Goal: Task Accomplishment & Management: Complete application form

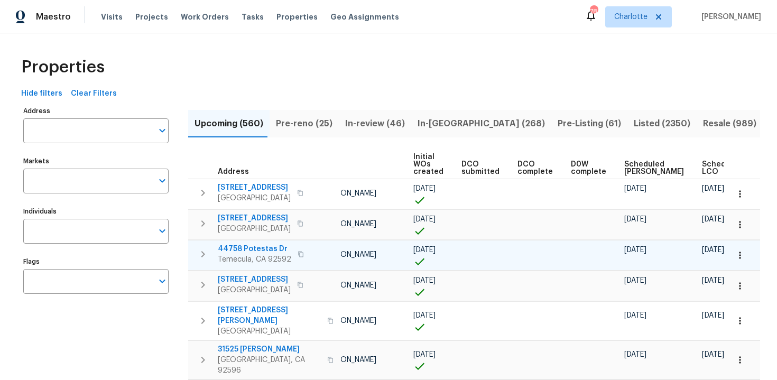
scroll to position [0, 111]
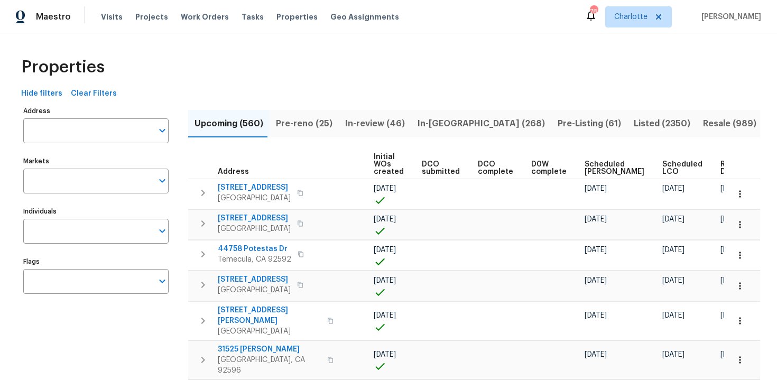
click at [720, 171] on span "Ready Date" at bounding box center [731, 168] width 23 height 15
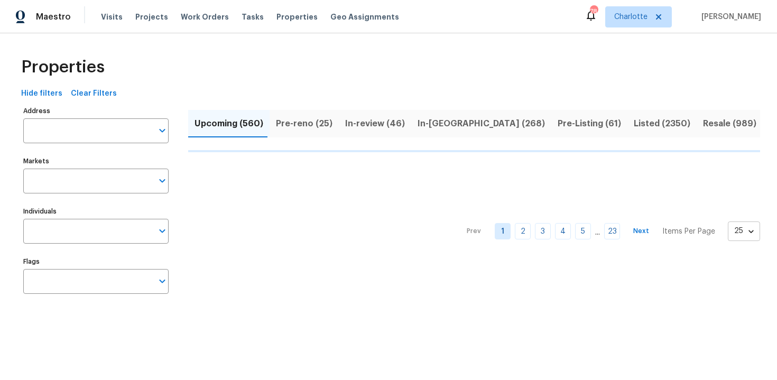
click at [745, 226] on body "Maestro Visits Projects Work Orders Tasks Properties Geo Assignments 78 Charlot…" at bounding box center [388, 160] width 777 height 321
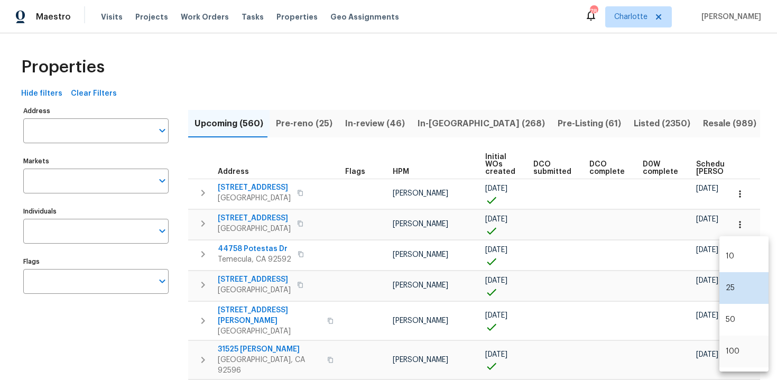
click at [740, 348] on li "100" at bounding box center [743, 352] width 49 height 32
type input "100"
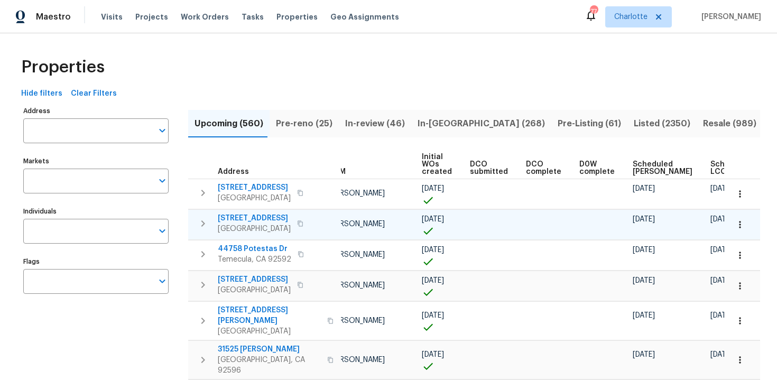
scroll to position [0, 123]
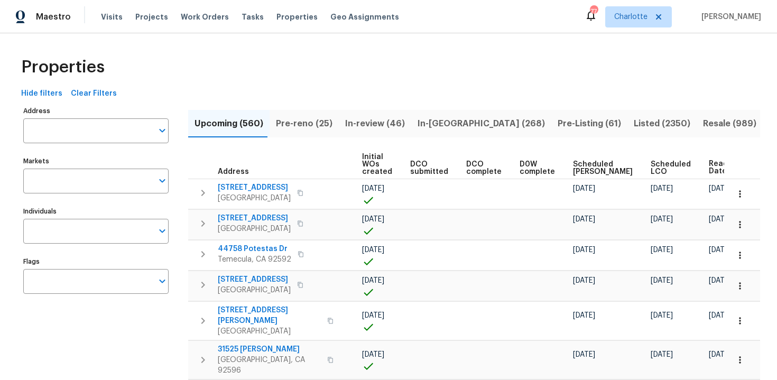
click at [538, 55] on div "Properties" at bounding box center [388, 67] width 743 height 34
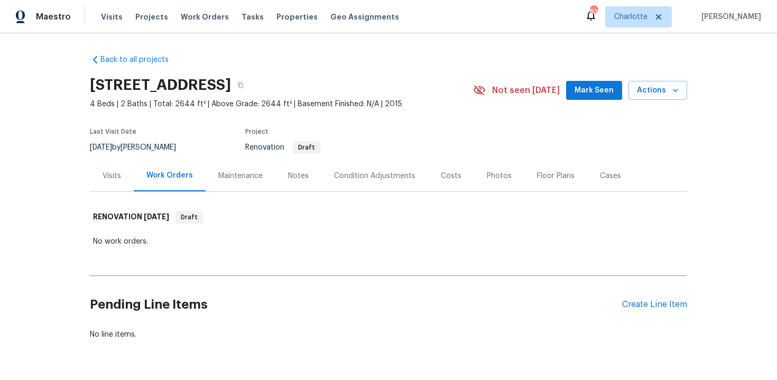
scroll to position [32, 0]
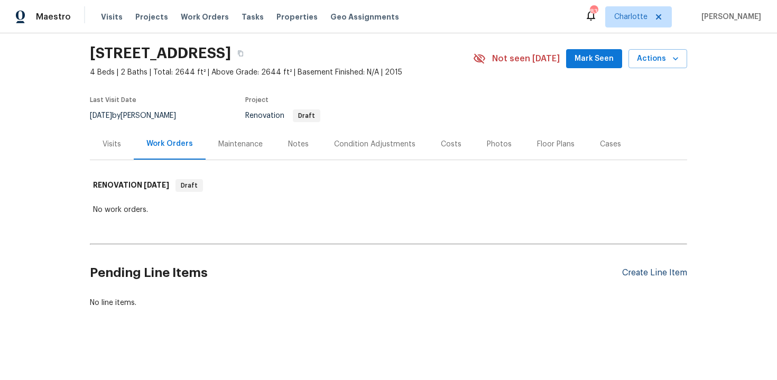
click at [638, 274] on div "Create Line Item" at bounding box center [654, 273] width 65 height 10
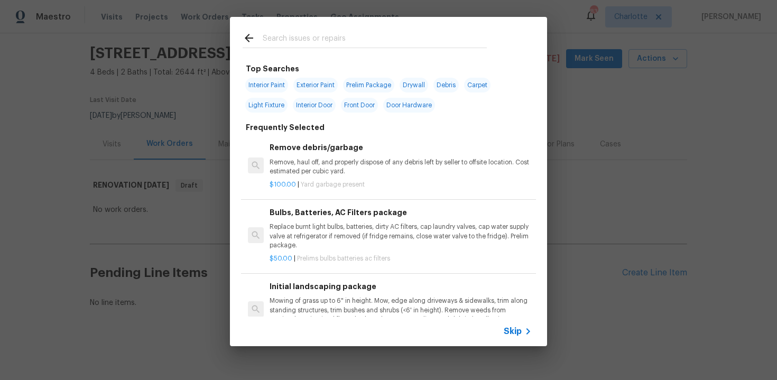
click at [516, 337] on div "Skip" at bounding box center [519, 331] width 31 height 13
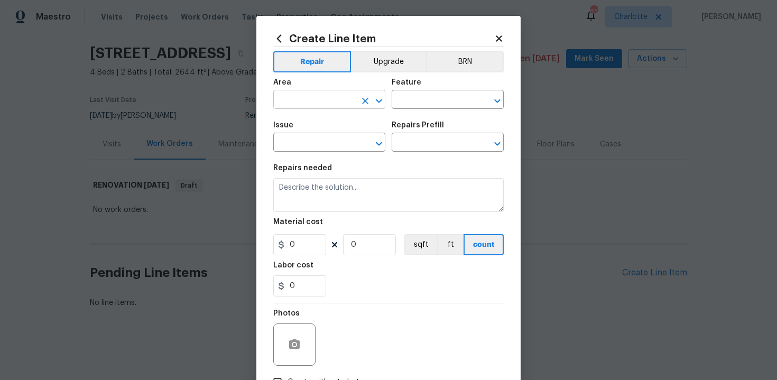
click at [318, 100] on input "text" at bounding box center [314, 100] width 82 height 16
click at [320, 144] on li "Interior Overall" at bounding box center [329, 141] width 112 height 17
type input "Interior Overall"
click at [424, 103] on input "text" at bounding box center [433, 100] width 82 height 16
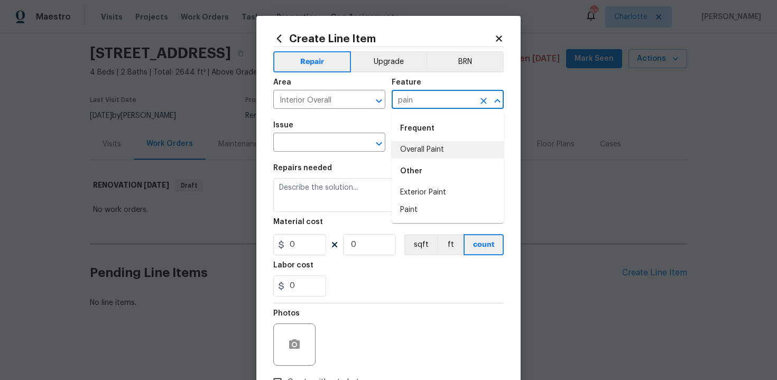
click at [426, 150] on li "Overall Paint" at bounding box center [448, 149] width 112 height 17
type input "Overall Paint"
click at [320, 144] on input "text" at bounding box center [314, 143] width 82 height 16
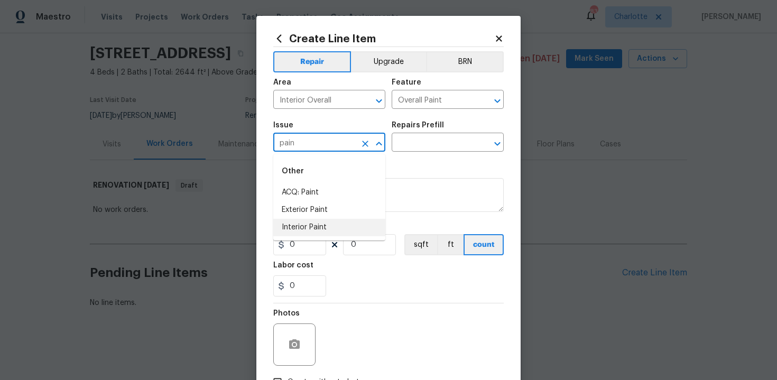
click at [324, 221] on li "Interior Paint" at bounding box center [329, 227] width 112 height 17
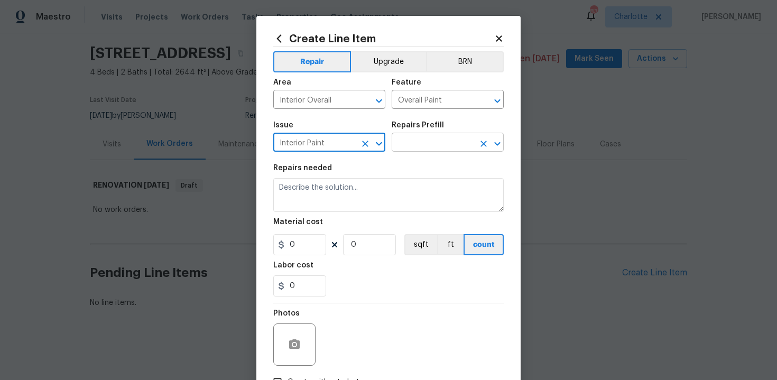
type input "Interior Paint"
click at [423, 143] on input "text" at bounding box center [433, 143] width 82 height 16
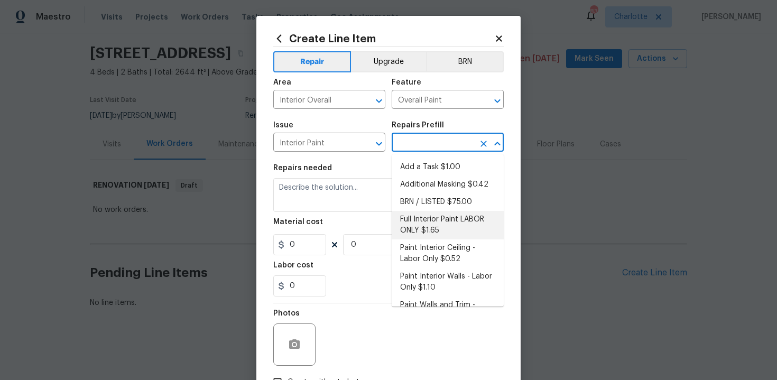
click at [432, 221] on li "Full Interior Paint LABOR ONLY $1.65" at bounding box center [448, 225] width 112 height 29
type input "Full Interior Paint LABOR ONLY $1.65"
type textarea "Full Interior paint - (walls, ceilings, trim, and doors) - PAINT PROVIDED BY OP…"
type input "1.65"
type input "1"
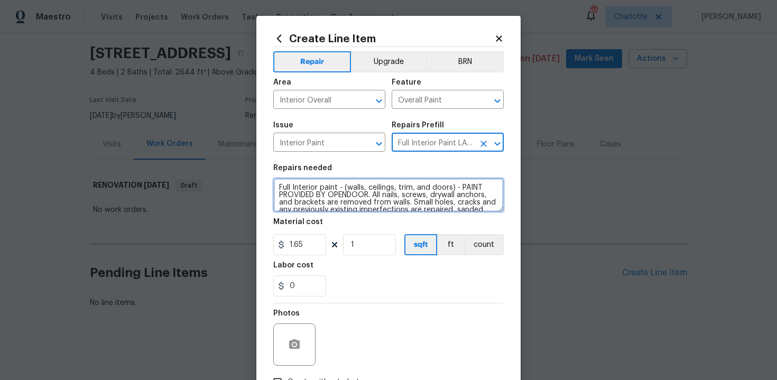
click at [275, 186] on textarea "Full Interior paint - (walls, ceilings, trim, and doors) - PAINT PROVIDED BY OP…" at bounding box center [388, 195] width 230 height 34
type textarea "#sala - Full Interior paint - (walls, ceilings, trim, and doors) - PAINT PROVID…"
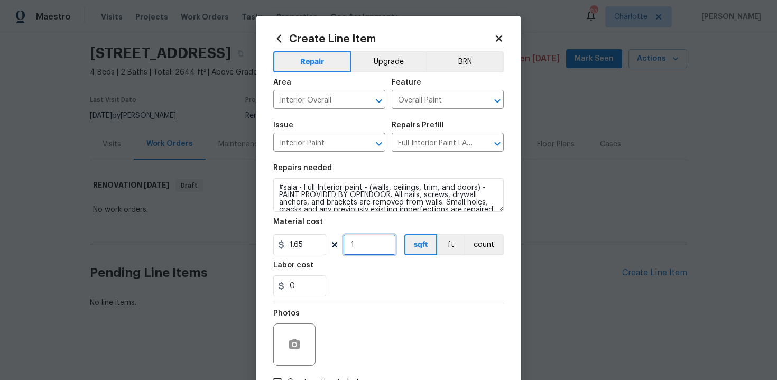
click at [368, 244] on input "1" at bounding box center [369, 244] width 53 height 21
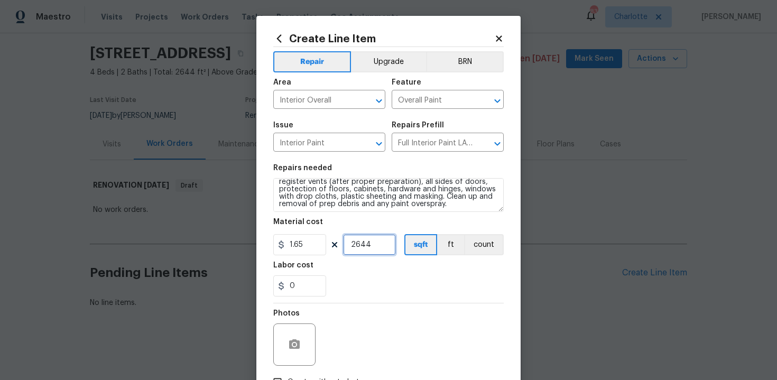
scroll to position [59, 0]
type input "2644"
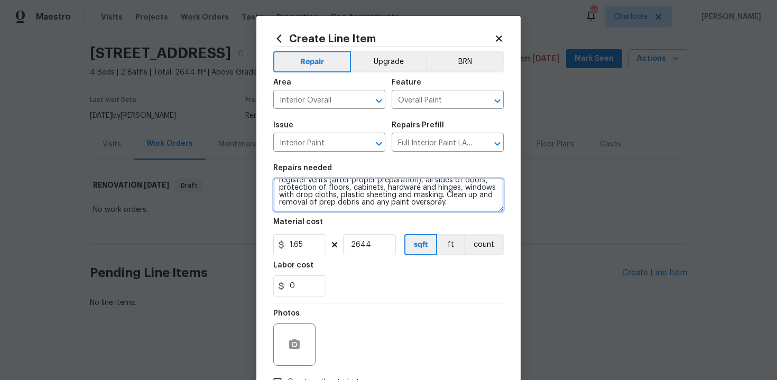
click at [460, 206] on textarea "#sala - Full Interior paint - (walls, ceilings, trim, and doors) - PAINT PROVID…" at bounding box center [388, 195] width 230 height 34
paste textarea "Off white or light tan"
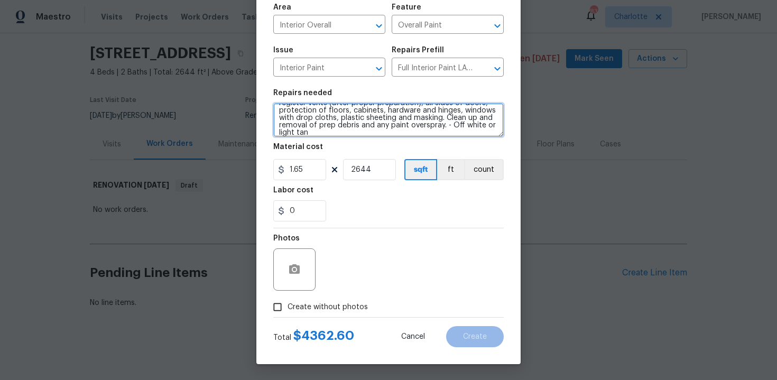
type textarea "#sala - Full Interior paint - (walls, ceilings, trim, and doors) - PAINT PROVID…"
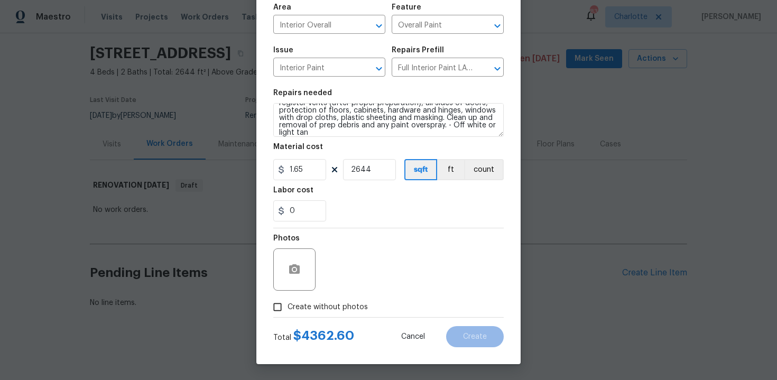
click at [327, 309] on span "Create without photos" at bounding box center [327, 307] width 80 height 11
click at [287, 309] on input "Create without photos" at bounding box center [277, 307] width 20 height 20
checkbox input "true"
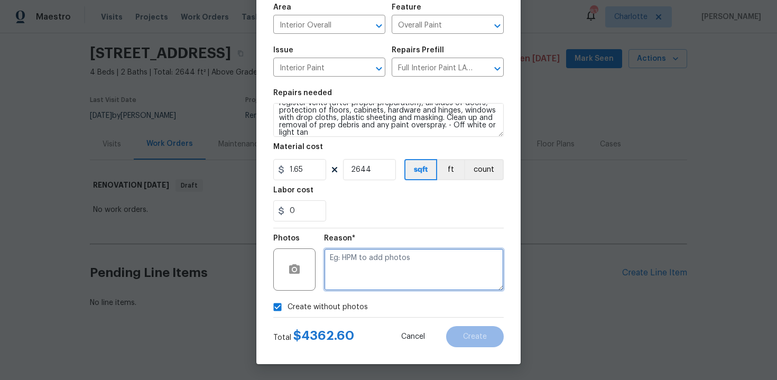
click at [365, 282] on textarea at bounding box center [414, 269] width 180 height 42
type textarea "n/a"
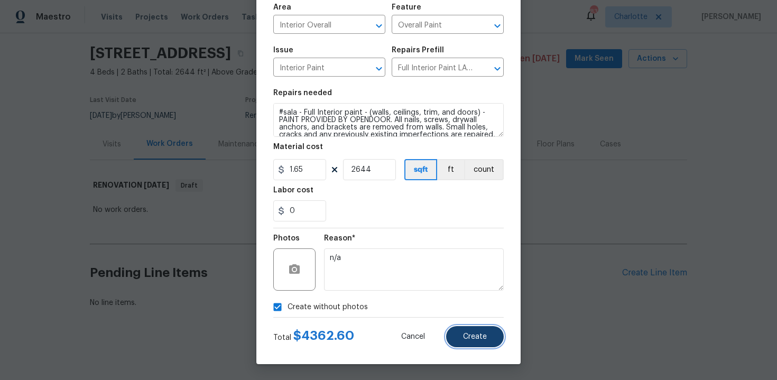
click at [482, 334] on span "Create" at bounding box center [475, 337] width 24 height 8
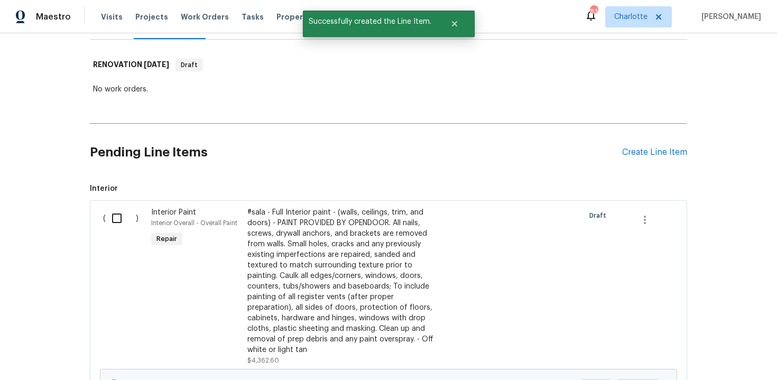
scroll to position [217, 0]
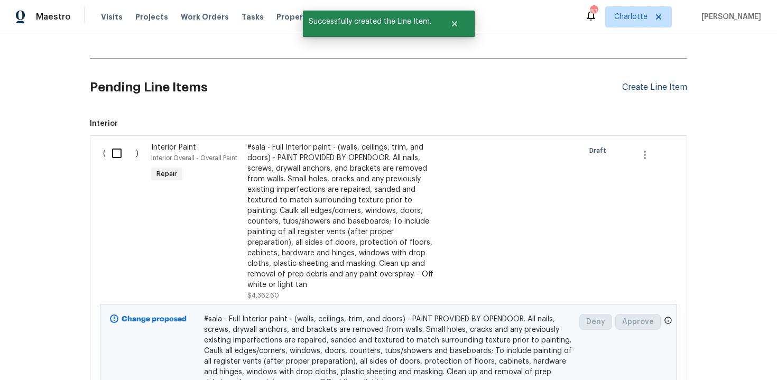
click at [658, 90] on div "Create Line Item" at bounding box center [654, 87] width 65 height 10
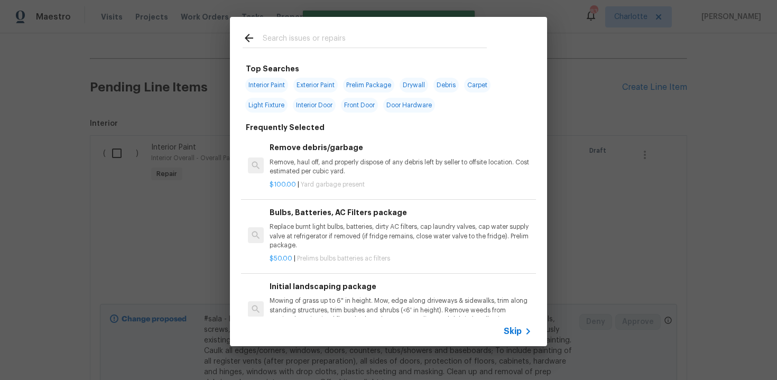
click at [507, 325] on div "Skip" at bounding box center [519, 331] width 31 height 13
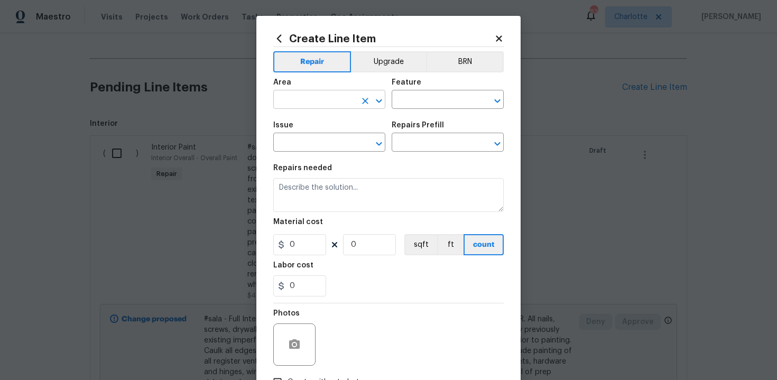
click at [350, 95] on input "text" at bounding box center [314, 100] width 82 height 16
click at [342, 140] on li "Exterior Overall" at bounding box center [329, 141] width 112 height 17
type input "Exterior Overall"
click at [412, 98] on input "text" at bounding box center [433, 100] width 82 height 16
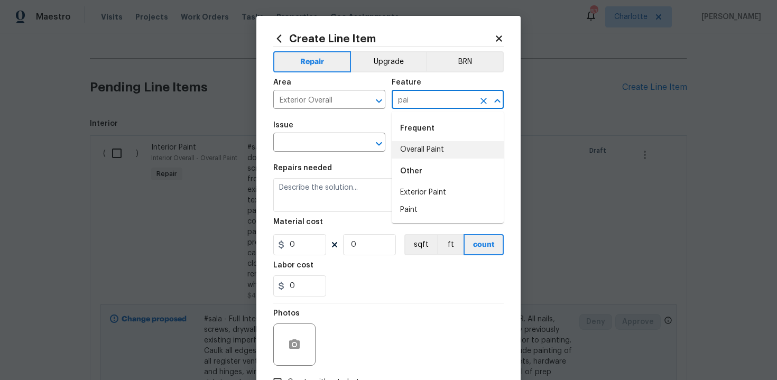
click at [417, 152] on li "Overall Paint" at bounding box center [448, 149] width 112 height 17
type input "Overall Paint"
click at [323, 153] on span "Issue ​" at bounding box center [329, 136] width 112 height 43
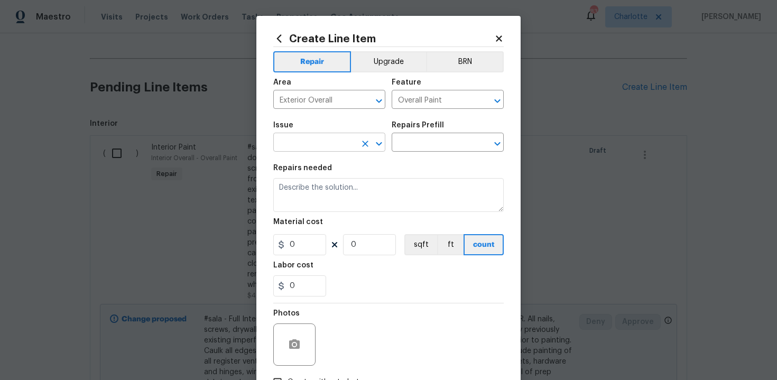
click at [308, 147] on input "text" at bounding box center [314, 143] width 82 height 16
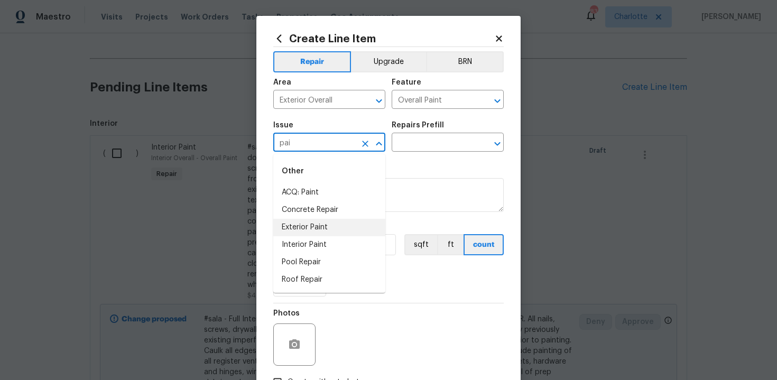
click at [318, 227] on li "Exterior Paint" at bounding box center [329, 227] width 112 height 17
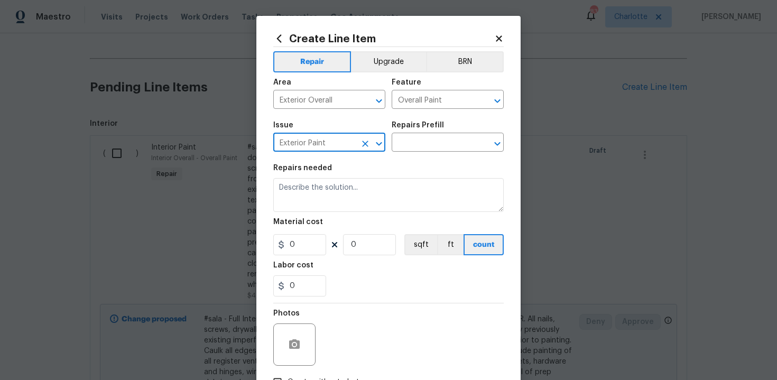
type input "Exterior Paint"
click at [420, 152] on div "Issue Exterior Paint ​ Repairs Prefill ​" at bounding box center [388, 136] width 230 height 43
click at [431, 144] on input "text" at bounding box center [433, 143] width 82 height 16
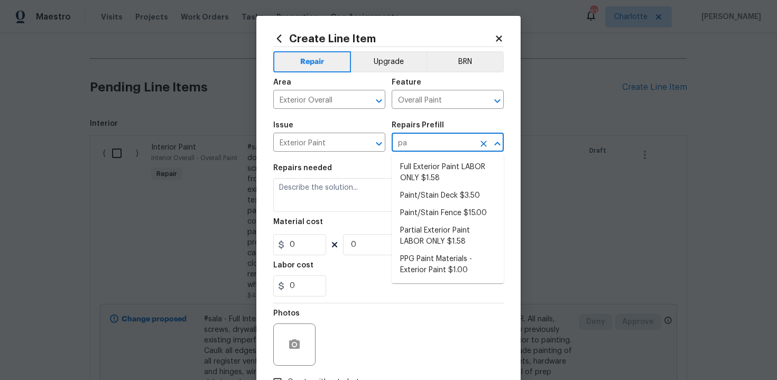
type input "pai"
click at [422, 181] on li "Full Exterior Paint LABOR ONLY $1.58" at bounding box center [448, 173] width 112 height 29
type input "Full Exterior Paint LABOR ONLY $1.58"
type textarea "Full Exterior Paint - Prep, mask and paint the exterior of the home. Ensure tha…"
type input "1.58"
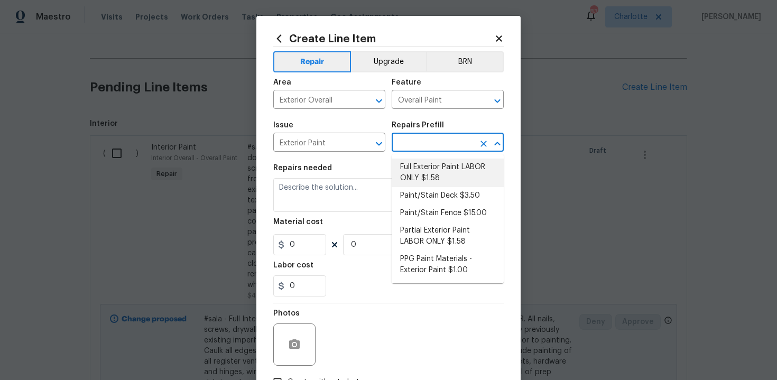
type input "1"
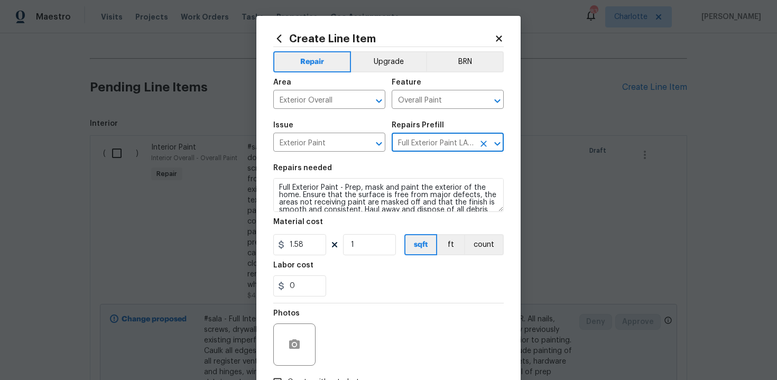
type input "Full Exterior Paint LABOR ONLY $1.58"
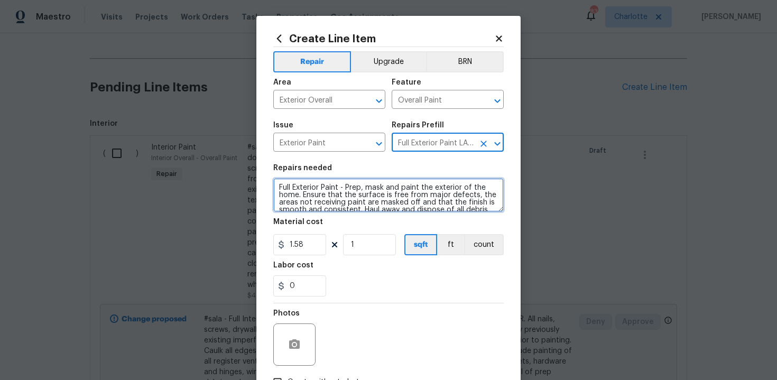
click at [275, 187] on textarea "Full Exterior Paint - Prep, mask and paint the exterior of the home. Ensure tha…" at bounding box center [388, 195] width 230 height 34
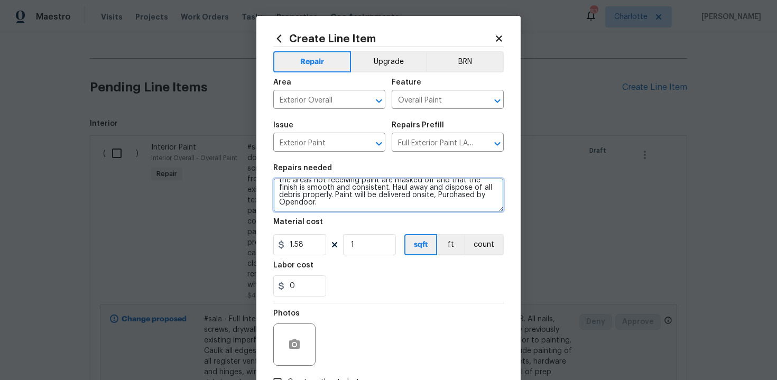
click at [390, 206] on textarea "#sala - Full Exterior Paint - Prep, mask and paint the exterior of the home. En…" at bounding box center [388, 195] width 230 height 34
paste textarea "Match existing"
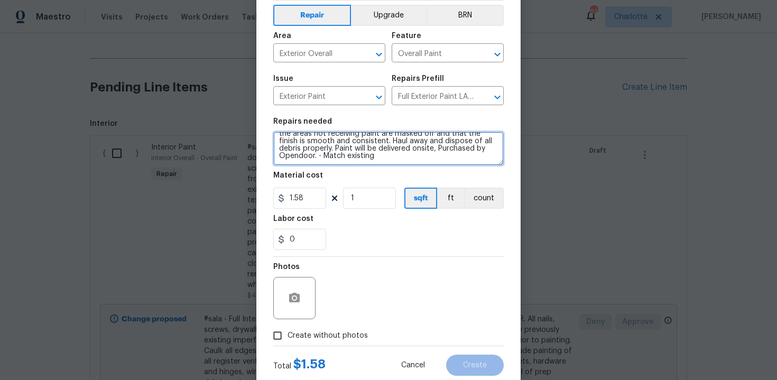
scroll to position [68, 0]
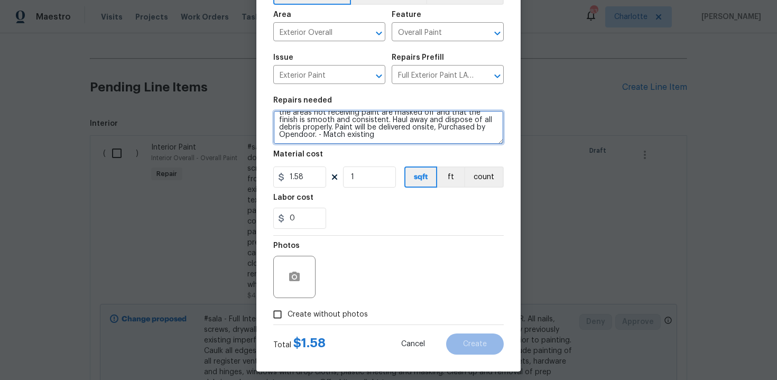
type textarea "#sala - Full Exterior Paint - Prep, mask and paint the exterior of the home. En…"
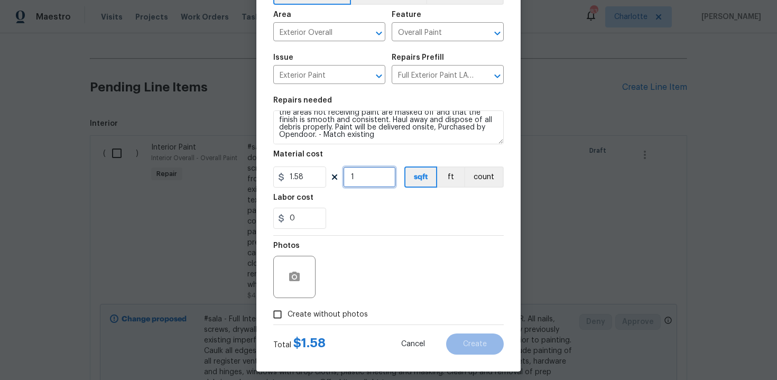
click at [363, 174] on input "1" at bounding box center [369, 176] width 53 height 21
type input "1867"
click at [311, 320] on span "Create without photos" at bounding box center [327, 314] width 80 height 11
click at [287, 320] on input "Create without photos" at bounding box center [277, 314] width 20 height 20
checkbox input "true"
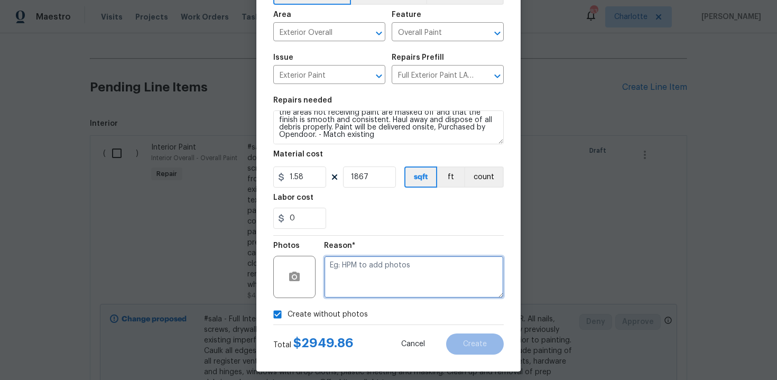
click at [369, 277] on textarea at bounding box center [414, 277] width 180 height 42
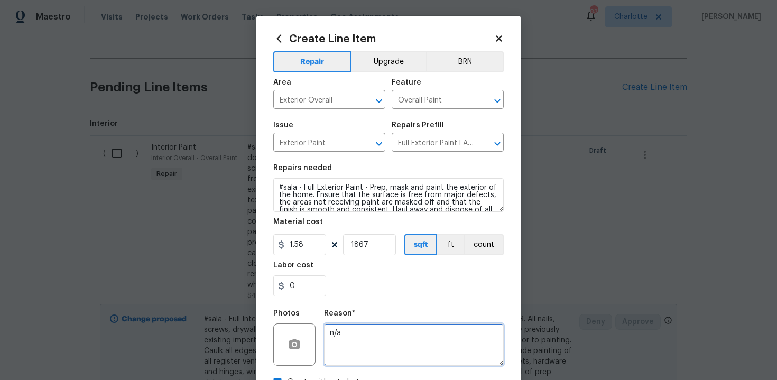
scroll to position [76, 0]
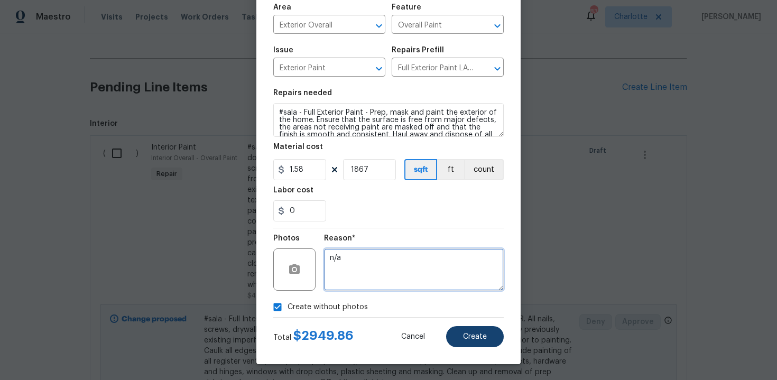
type textarea "n/a"
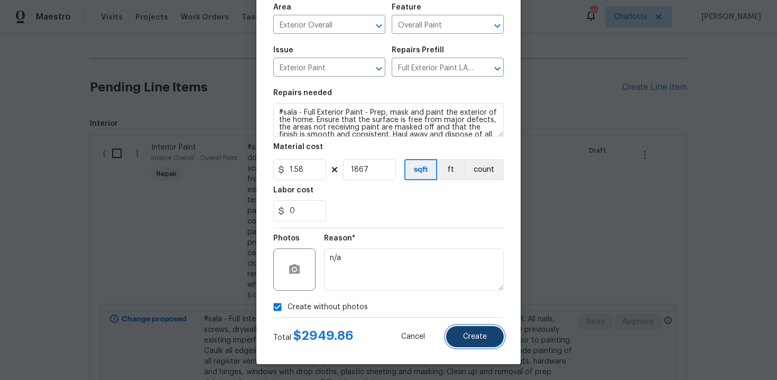
click at [475, 337] on span "Create" at bounding box center [475, 337] width 24 height 8
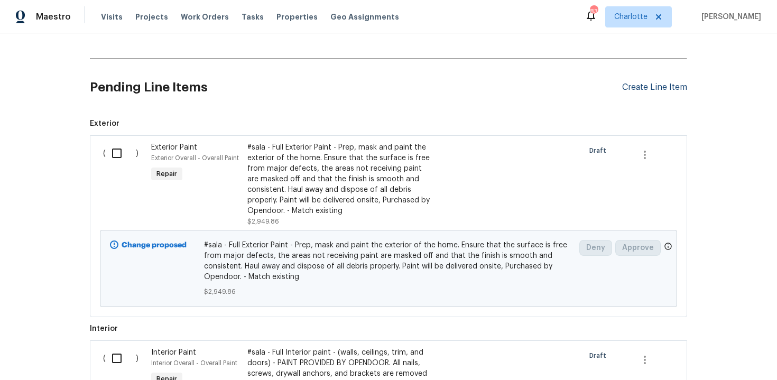
click at [666, 85] on div "Create Line Item" at bounding box center [654, 87] width 65 height 10
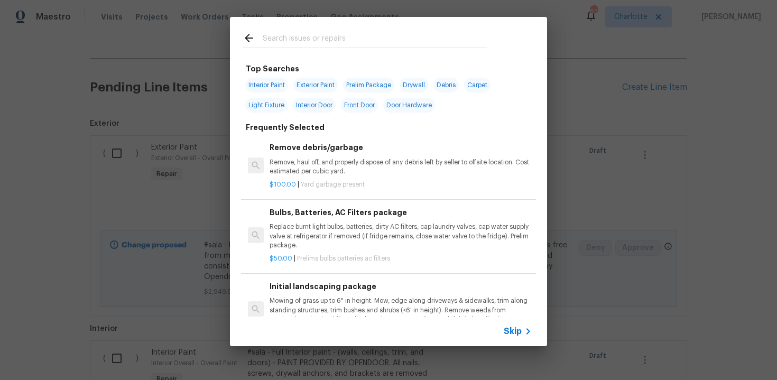
click at [516, 332] on span "Skip" at bounding box center [513, 331] width 18 height 11
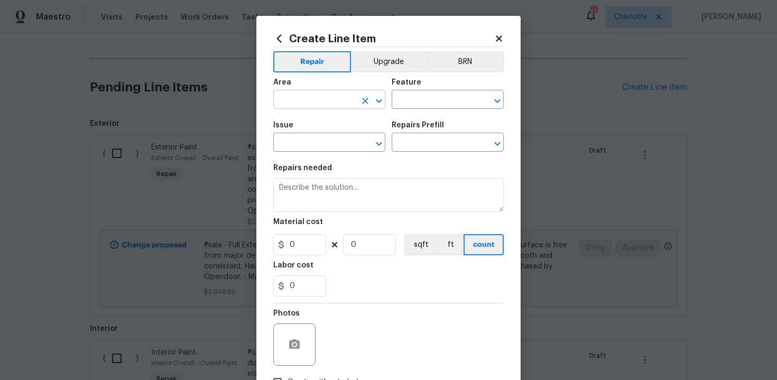
click at [348, 98] on input "text" at bounding box center [314, 100] width 82 height 16
click at [330, 142] on li "Interior Overall" at bounding box center [329, 141] width 112 height 17
type input "Interior Overall"
click at [406, 106] on input "text" at bounding box center [433, 100] width 82 height 16
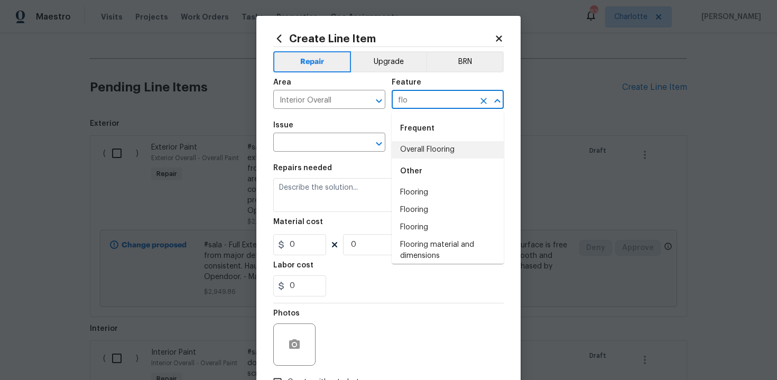
click at [418, 150] on li "Overall Flooring" at bounding box center [448, 149] width 112 height 17
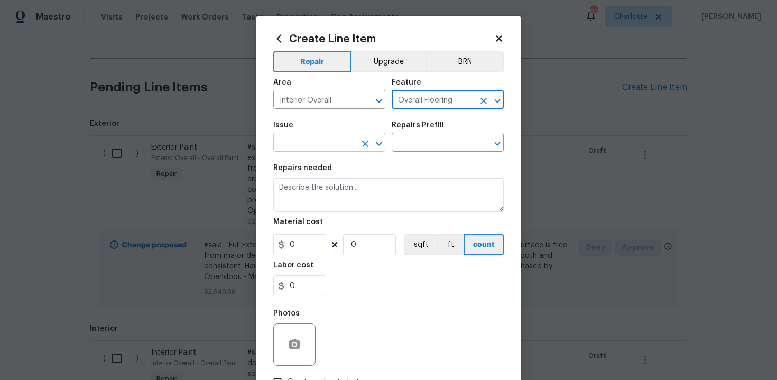
type input "Overall Flooring"
click at [302, 144] on input "text" at bounding box center [314, 143] width 82 height 16
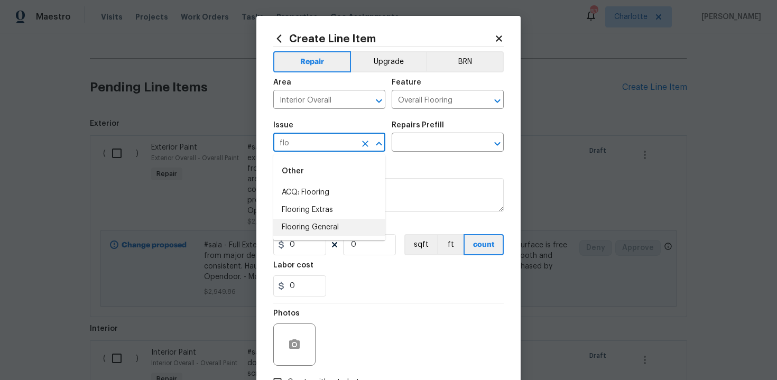
click at [319, 221] on li "Flooring General" at bounding box center [329, 227] width 112 height 17
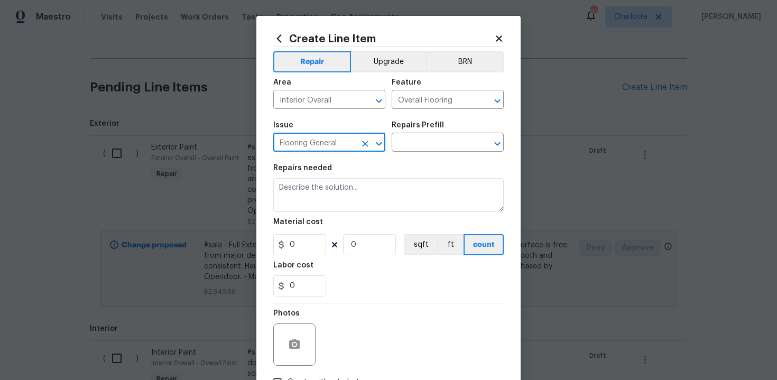
type input "Flooring General"
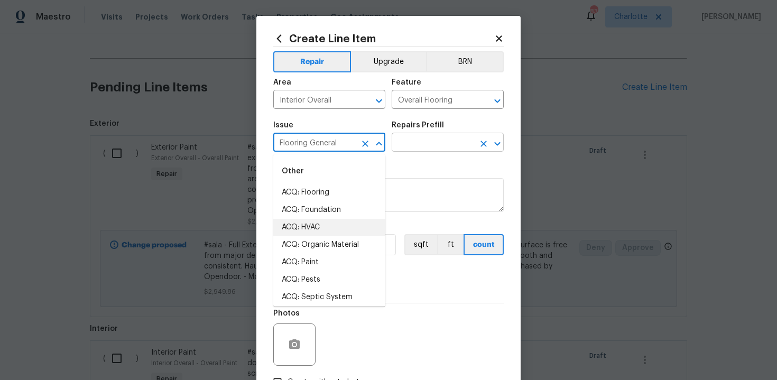
click at [406, 145] on input "text" at bounding box center [433, 143] width 82 height 16
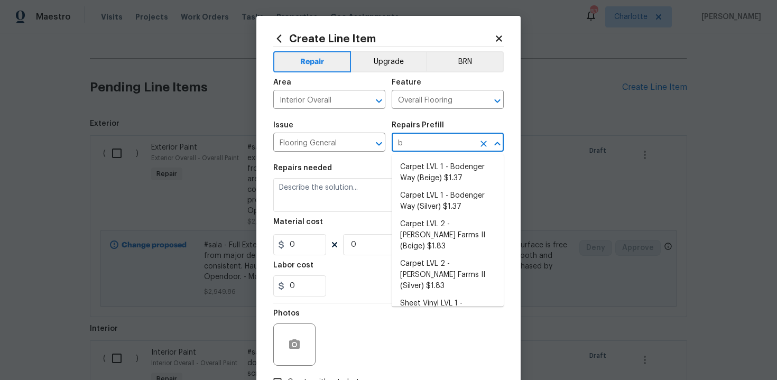
type input "bo"
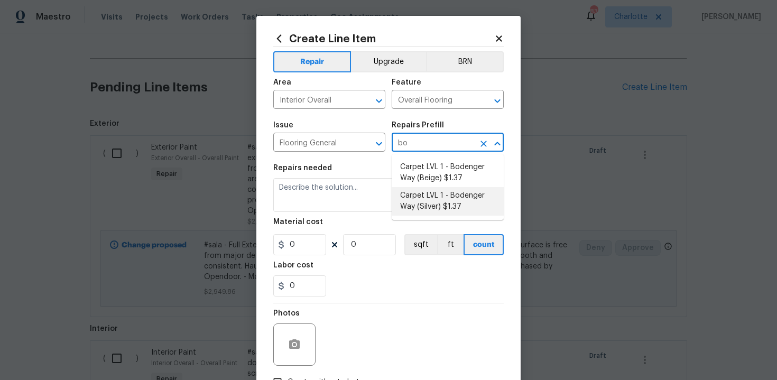
click at [444, 201] on li "Carpet LVL 1 - Bodenger Way (Silver) $1.37" at bounding box center [448, 201] width 112 height 29
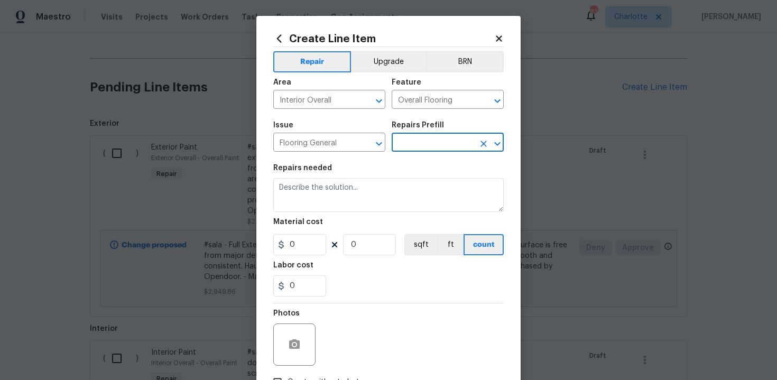
type input "Carpet LVL 1 - Bodenger Way (Silver) $1.37"
type textarea "Install new carpet. (Bodenger Way [GEOGRAPHIC_DATA], Silver) at all previously …"
type input "1.37"
type input "1"
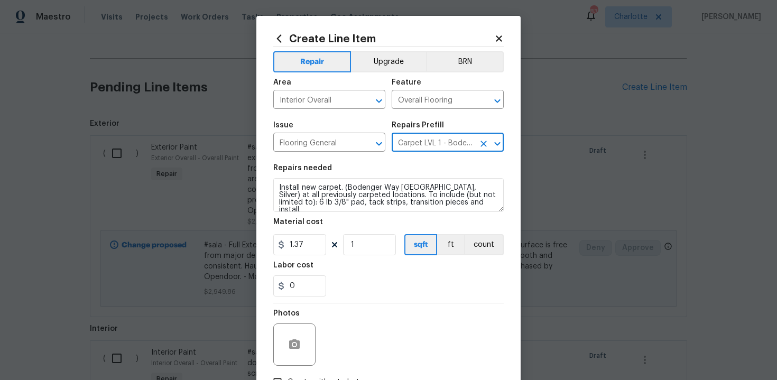
type input "Carpet LVL 1 - Bodenger Way (Silver) $1.37"
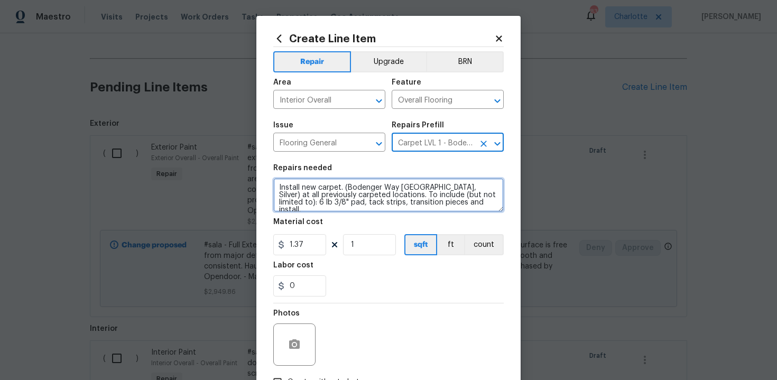
click at [274, 184] on textarea "Install new carpet. (Bodenger Way [GEOGRAPHIC_DATA], Silver) at all previously …" at bounding box center [388, 195] width 230 height 34
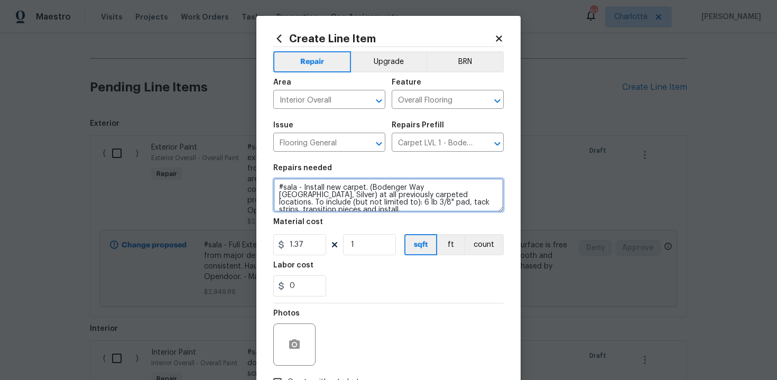
scroll to position [7, 0]
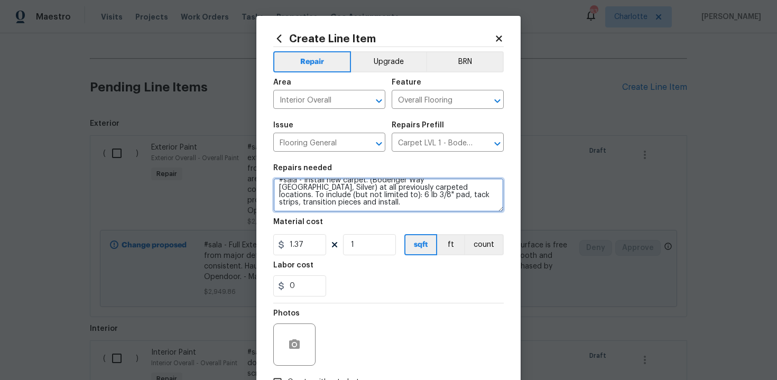
click at [337, 205] on textarea "#sala - Install new carpet. (Bodenger Way [GEOGRAPHIC_DATA], Silver) at all pre…" at bounding box center [388, 195] width 230 height 34
paste textarea "Replace Carpet (100%)"
paste textarea "Exiting color/quality"
click at [403, 207] on textarea "#sala - Install new carpet. (Bodenger Way [GEOGRAPHIC_DATA], Silver) at all pre…" at bounding box center [388, 195] width 230 height 34
click at [403, 204] on textarea "#sala - Install new carpet. (Bodenger Way [GEOGRAPHIC_DATA], Silver) at all pre…" at bounding box center [388, 195] width 230 height 34
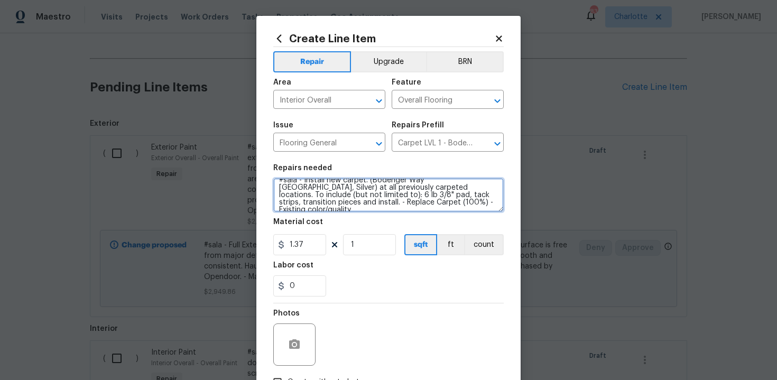
type textarea "#sala - Install new carpet. (Bodenger Way [GEOGRAPHIC_DATA], Silver) at all pre…"
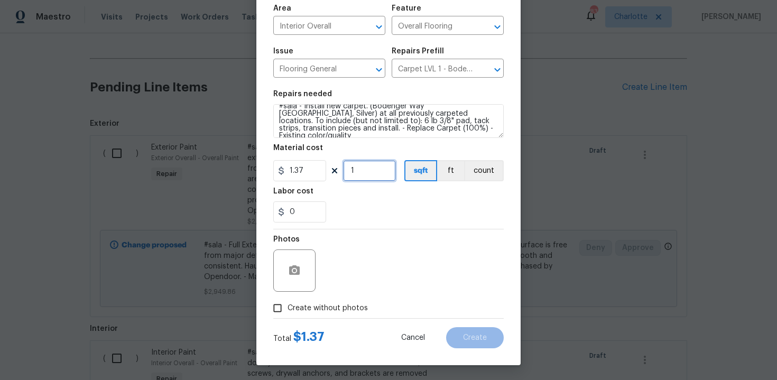
click at [367, 171] on input "1" at bounding box center [369, 170] width 53 height 21
type input "2930"
click at [313, 308] on span "Create without photos" at bounding box center [327, 308] width 80 height 11
click at [287, 308] on input "Create without photos" at bounding box center [277, 308] width 20 height 20
checkbox input "true"
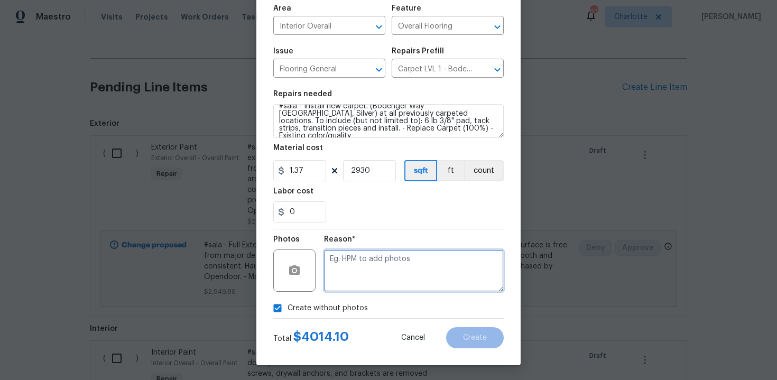
click at [349, 285] on textarea at bounding box center [414, 270] width 180 height 42
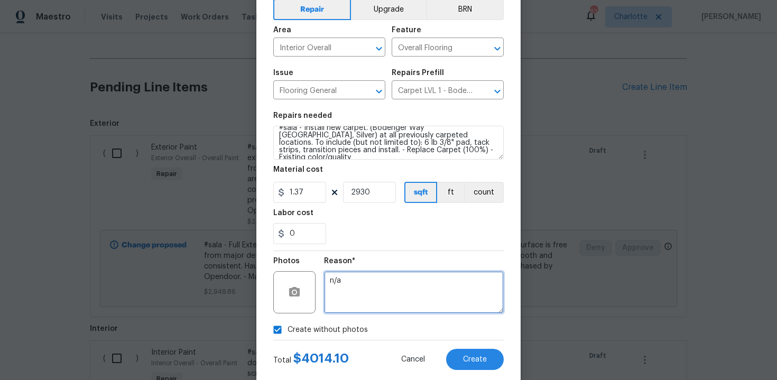
scroll to position [76, 0]
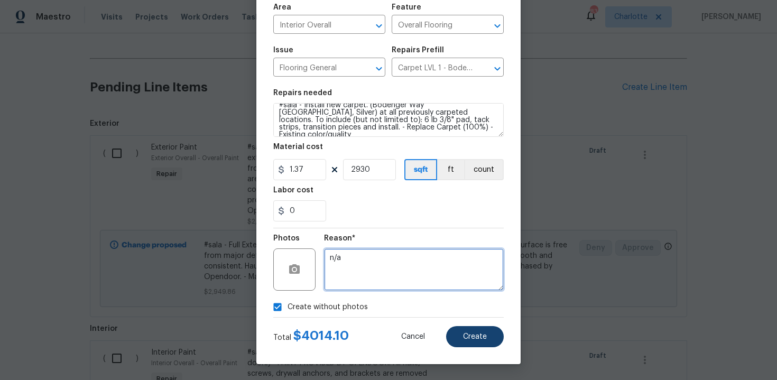
type textarea "n/a"
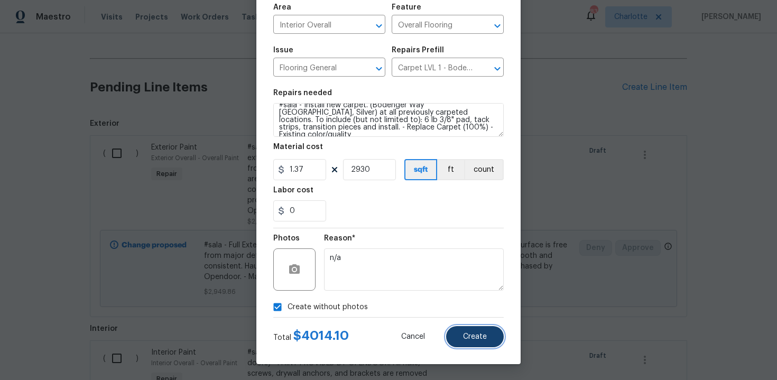
click at [481, 336] on span "Create" at bounding box center [475, 337] width 24 height 8
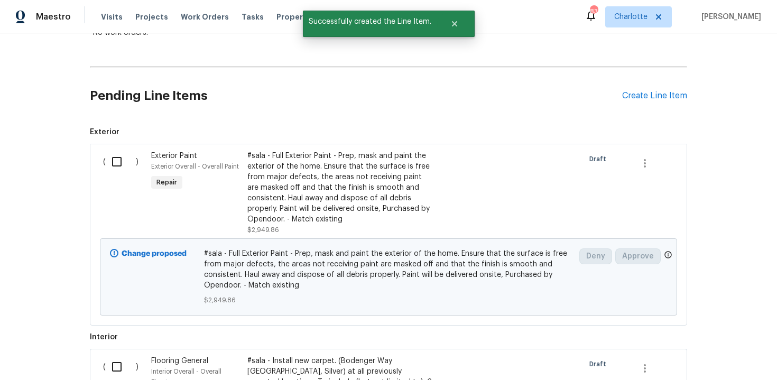
scroll to position [193, 0]
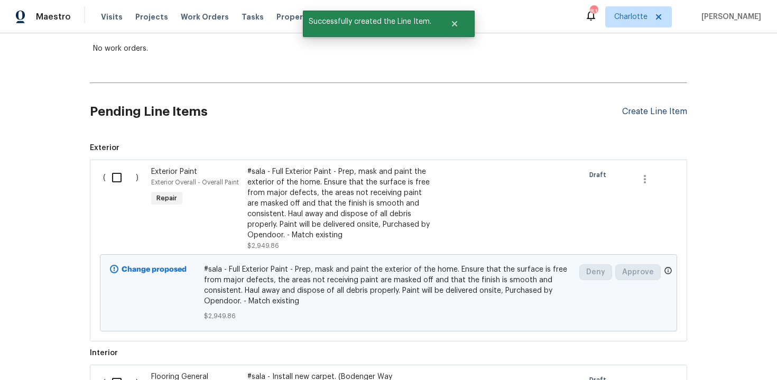
click at [656, 115] on div "Create Line Item" at bounding box center [654, 112] width 65 height 10
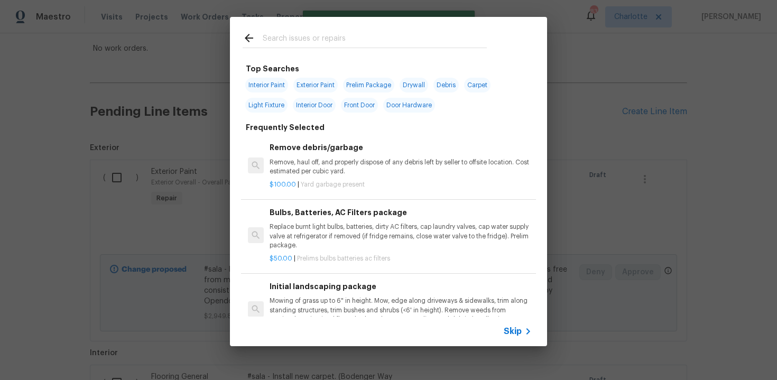
click at [508, 331] on span "Skip" at bounding box center [513, 331] width 18 height 11
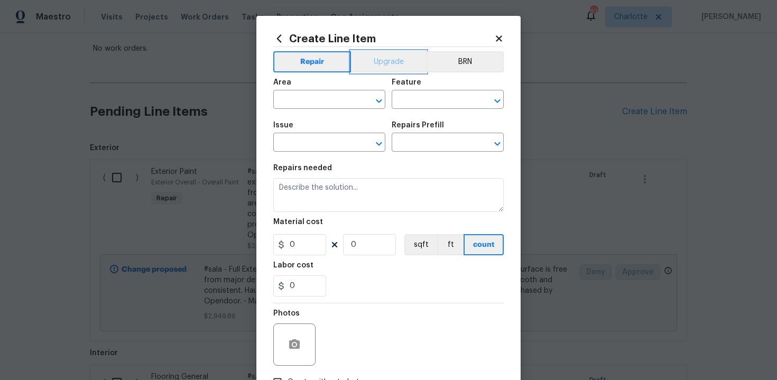
click at [383, 60] on button "Upgrade" at bounding box center [389, 61] width 76 height 21
click at [333, 106] on input "text" at bounding box center [314, 100] width 82 height 16
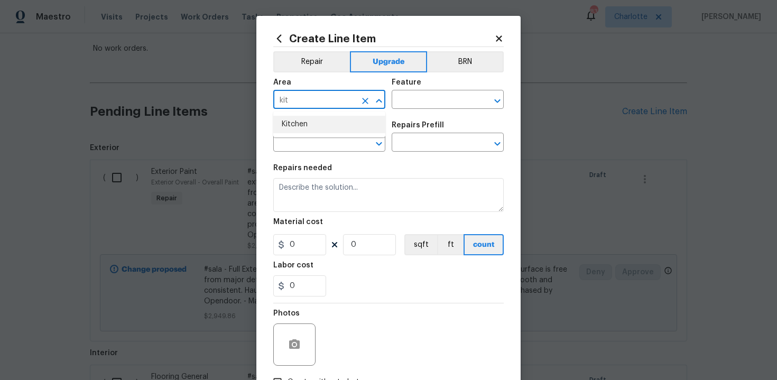
click at [323, 125] on li "Kitchen" at bounding box center [329, 124] width 112 height 17
type input "Kitchen"
click at [417, 105] on input "text" at bounding box center [433, 100] width 82 height 16
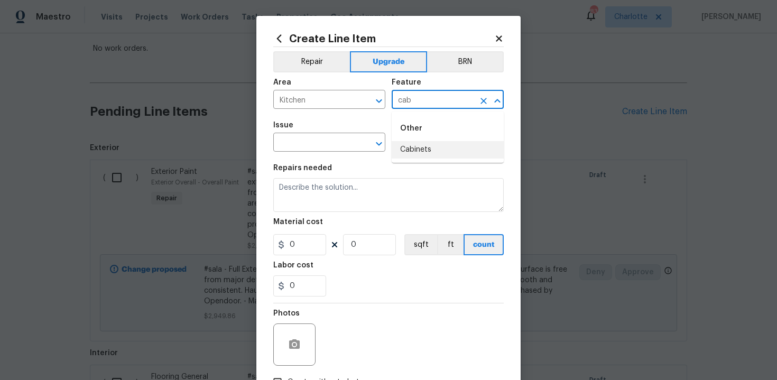
click at [419, 152] on li "Cabinets" at bounding box center [448, 149] width 112 height 17
type input "Cabinets"
click at [323, 142] on input "text" at bounding box center [314, 143] width 82 height 16
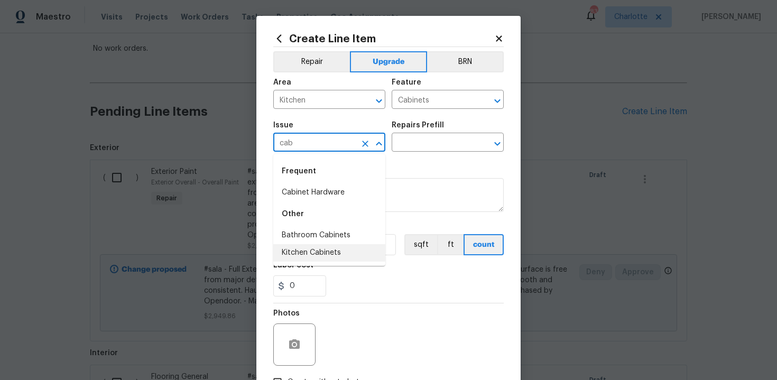
click at [328, 249] on li "Kitchen Cabinets" at bounding box center [329, 252] width 112 height 17
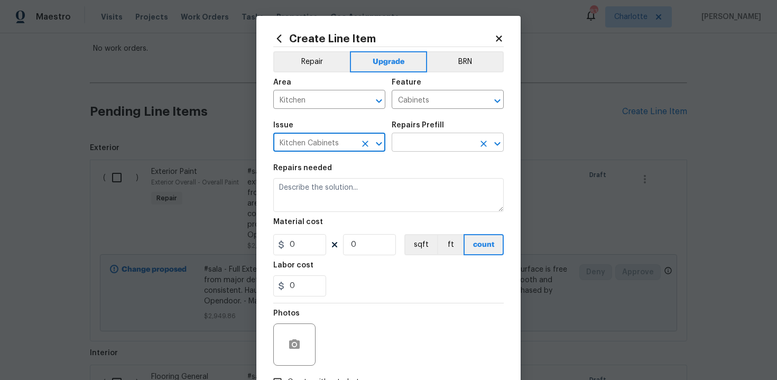
type input "Kitchen Cabinets"
click at [439, 144] on input "text" at bounding box center [433, 143] width 82 height 16
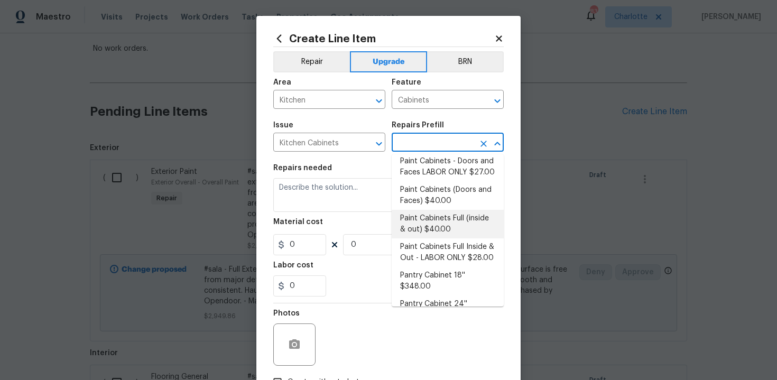
scroll to position [177, 0]
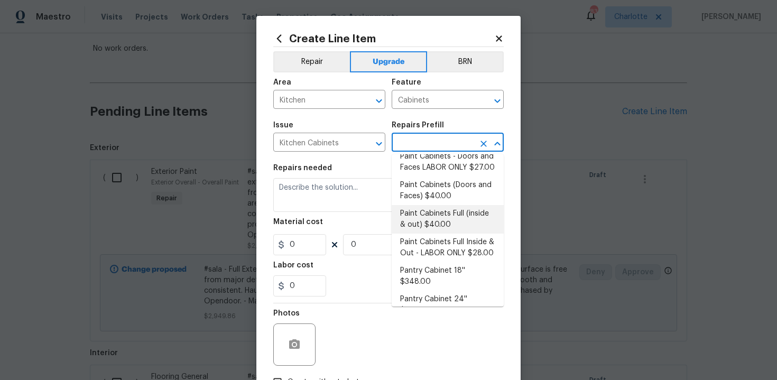
click at [451, 209] on li "Paint Cabinets Full (inside & out) $40.00" at bounding box center [448, 219] width 112 height 29
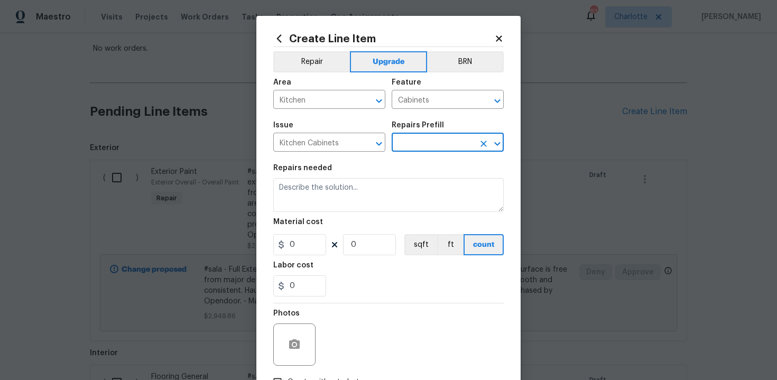
type input "Paint Cabinets Full (inside & out) $40.00"
type textarea "Prep, sand, mask and apply 2 coats of paint to the kitchen cabinet doors, inter…"
type input "40"
type input "1"
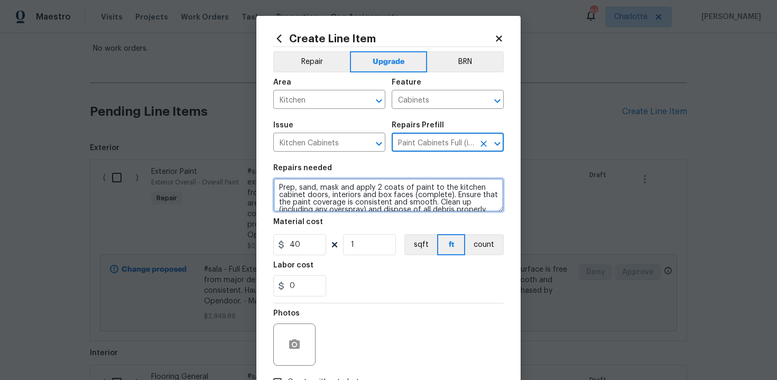
click at [278, 187] on textarea "Prep, sand, mask and apply 2 coats of paint to the kitchen cabinet doors, inter…" at bounding box center [388, 195] width 230 height 34
type textarea "#sala - Prep, sand, mask and apply 2 coats of paint to the kitchen cabinet door…"
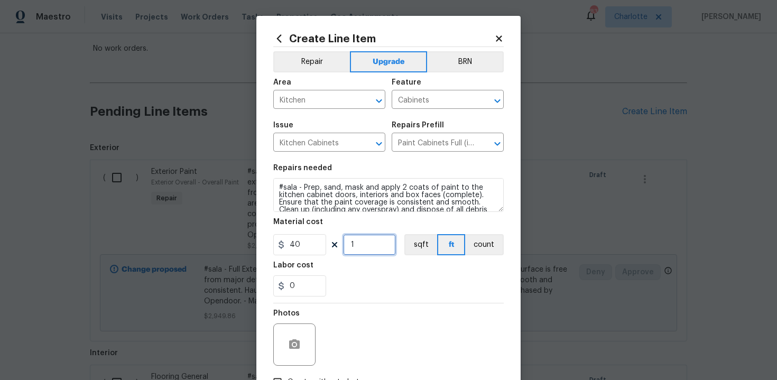
click at [366, 240] on input "1" at bounding box center [369, 244] width 53 height 21
type input "60"
click at [419, 294] on div "0" at bounding box center [388, 285] width 230 height 21
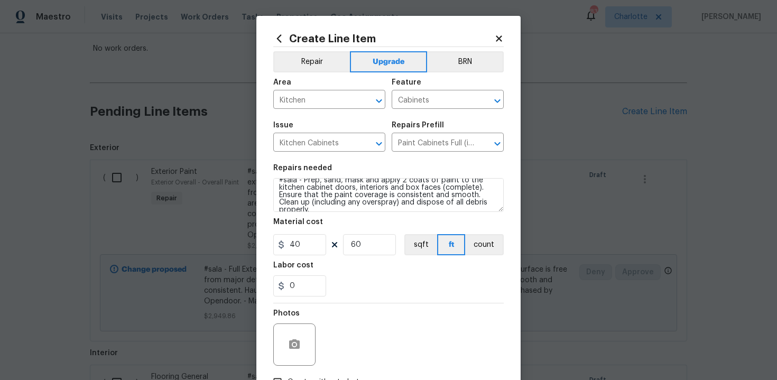
click at [384, 289] on div "0" at bounding box center [388, 285] width 230 height 21
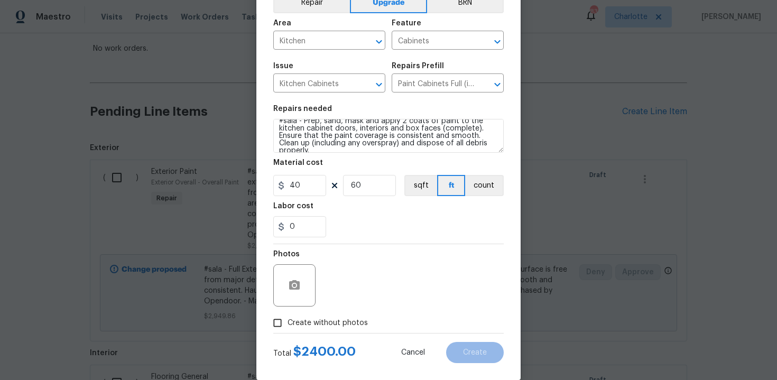
scroll to position [76, 0]
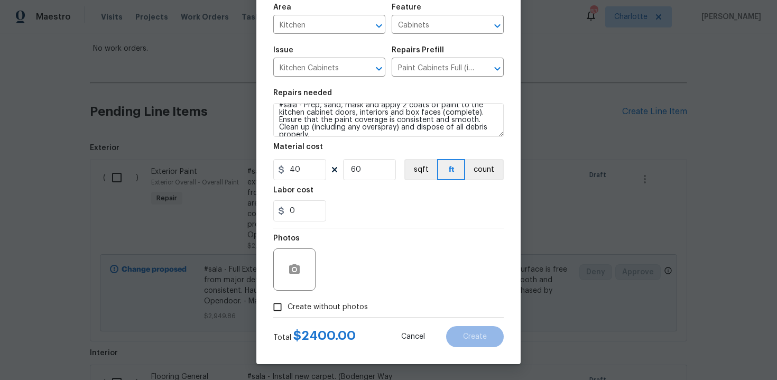
click at [326, 303] on span "Create without photos" at bounding box center [327, 307] width 80 height 11
click at [287, 303] on input "Create without photos" at bounding box center [277, 307] width 20 height 20
checkbox input "true"
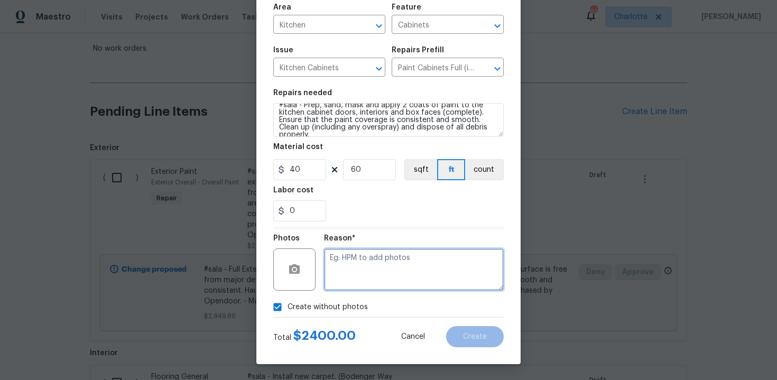
click at [375, 268] on textarea at bounding box center [414, 269] width 180 height 42
type textarea "n/a"
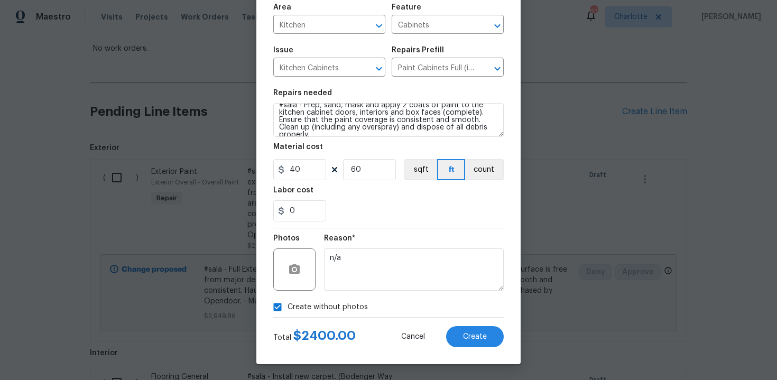
click at [501, 222] on section "Repairs needed #sala - Prep, sand, mask and apply 2 coats of paint to the kitch…" at bounding box center [388, 155] width 230 height 145
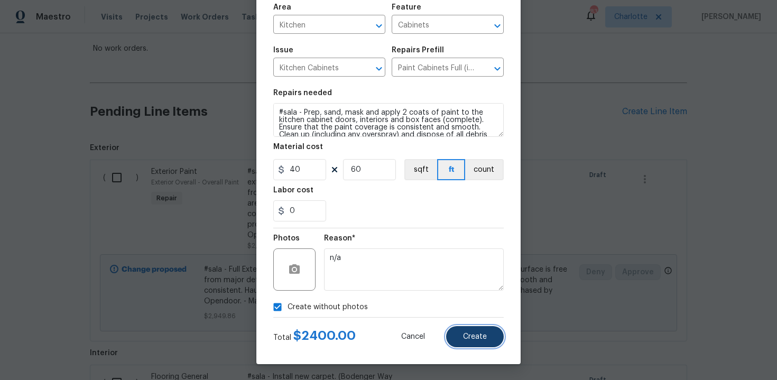
click at [471, 334] on span "Create" at bounding box center [475, 337] width 24 height 8
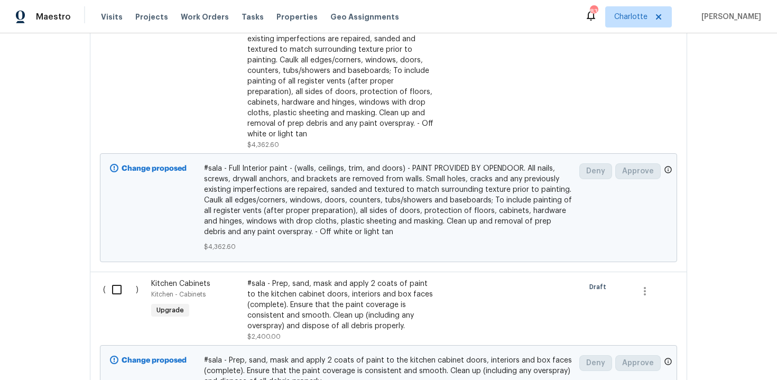
scroll to position [837, 0]
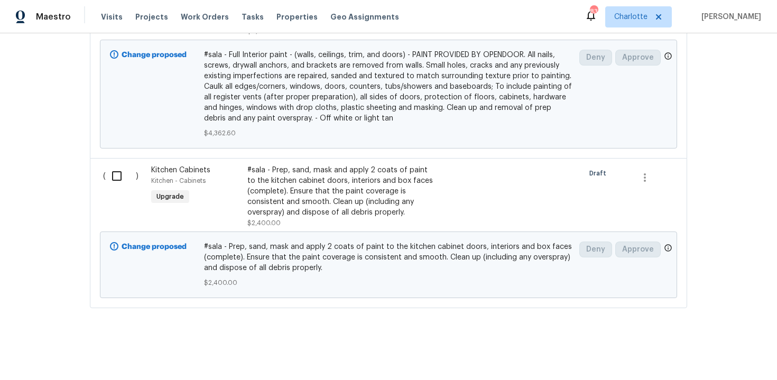
click at [378, 210] on div "#sala - Prep, sand, mask and apply 2 coats of paint to the kitchen cabinet door…" at bounding box center [340, 191] width 186 height 53
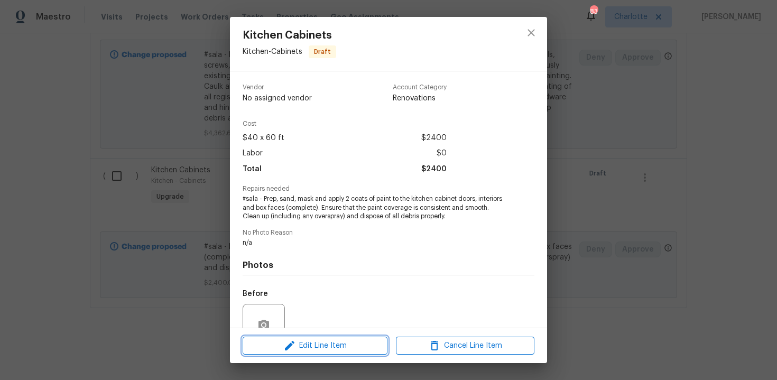
click at [329, 345] on span "Edit Line Item" at bounding box center [315, 345] width 138 height 13
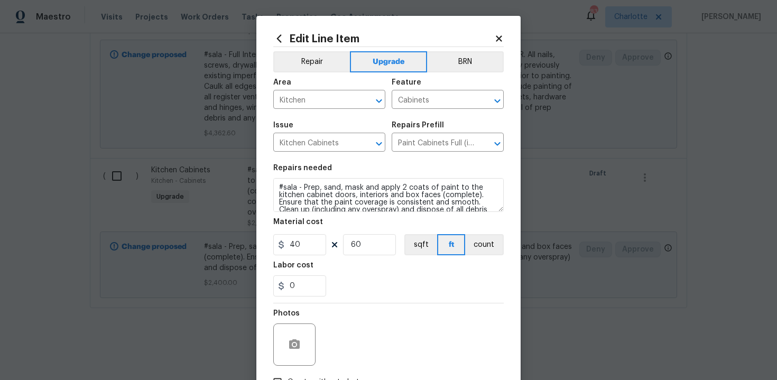
scroll to position [7, 0]
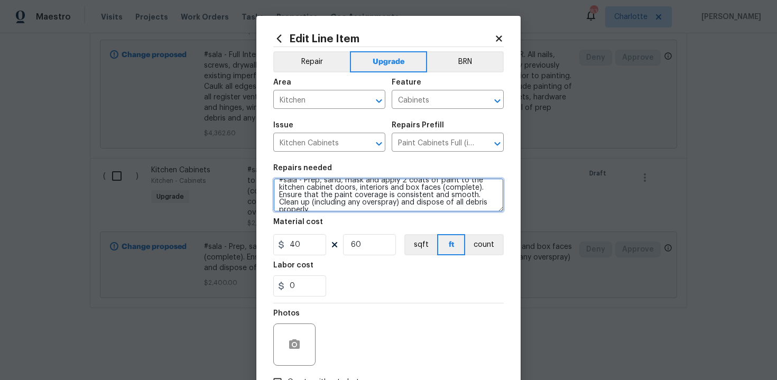
click at [483, 203] on textarea "#sala - Prep, sand, mask and apply 2 coats of paint to the kitchen cabinet door…" at bounding box center [388, 195] width 230 height 34
paste textarea "White"
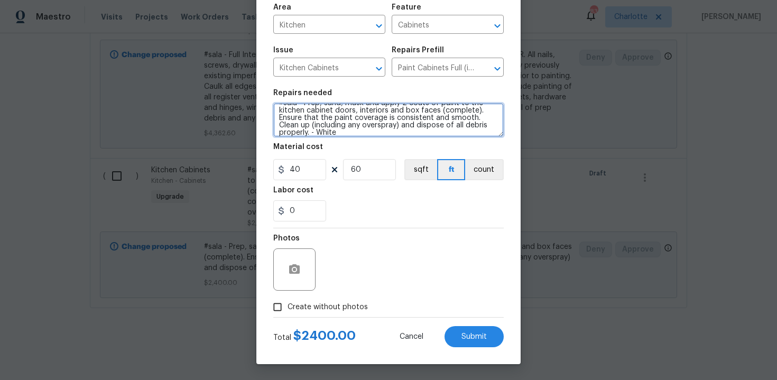
type textarea "#sala - Prep, sand, mask and apply 2 coats of paint to the kitchen cabinet door…"
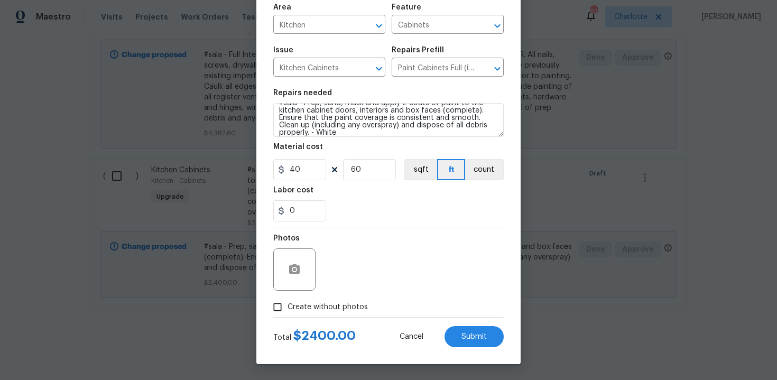
click at [334, 306] on span "Create without photos" at bounding box center [327, 307] width 80 height 11
click at [287, 306] on input "Create without photos" at bounding box center [277, 307] width 20 height 20
checkbox input "true"
click at [459, 338] on button "Submit" at bounding box center [473, 336] width 59 height 21
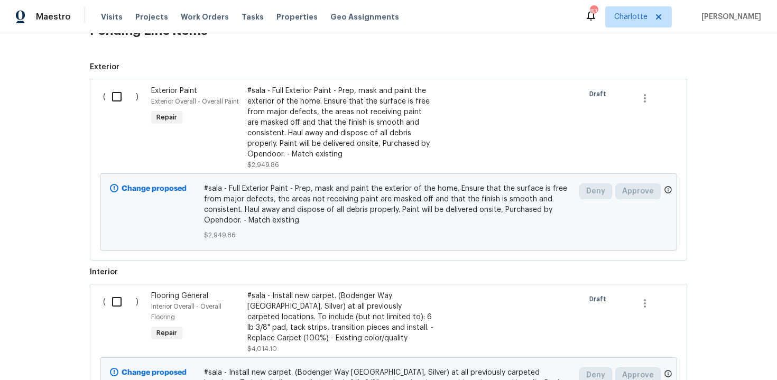
scroll to position [242, 0]
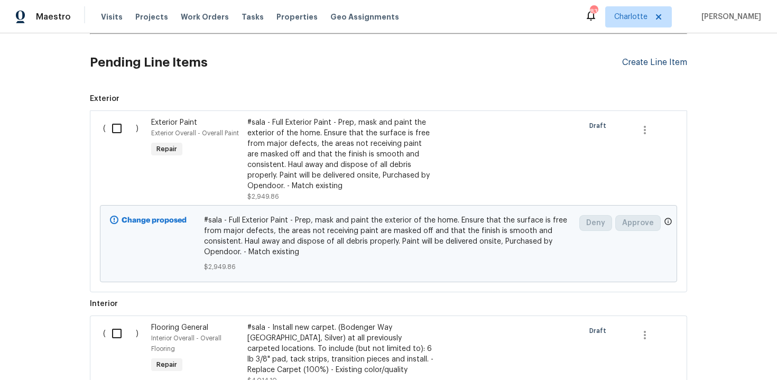
click at [648, 62] on div "Create Line Item" at bounding box center [654, 63] width 65 height 10
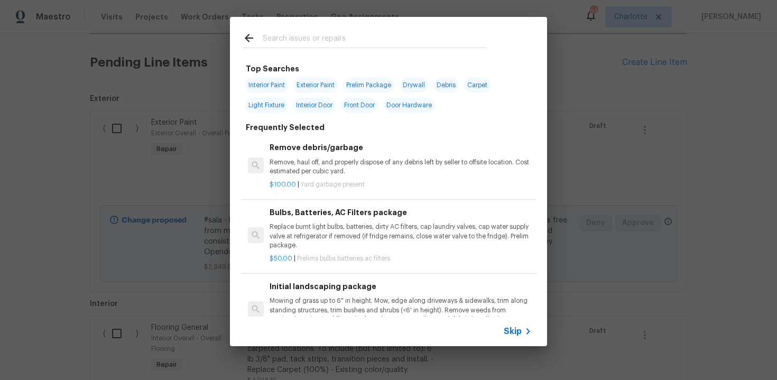
click at [505, 326] on div "Skip" at bounding box center [519, 331] width 31 height 13
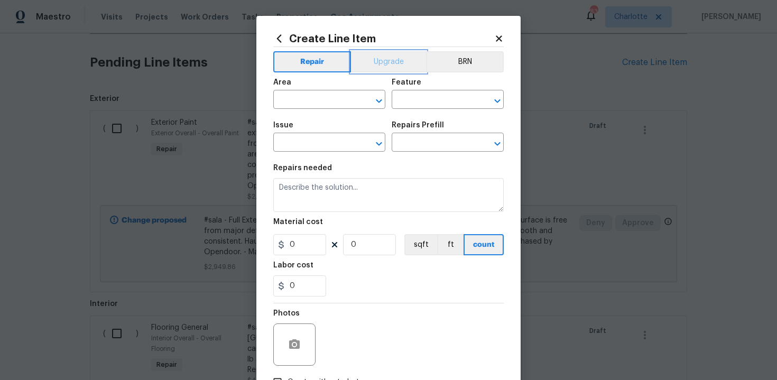
click at [376, 68] on button "Upgrade" at bounding box center [389, 61] width 76 height 21
click at [335, 96] on input "text" at bounding box center [314, 100] width 82 height 16
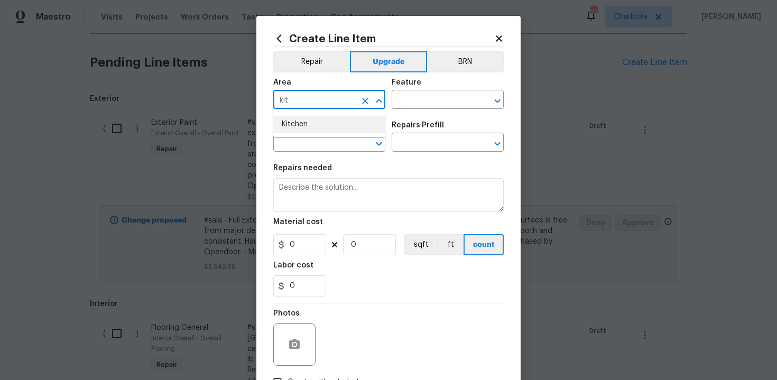
click at [328, 120] on li "Kitchen" at bounding box center [329, 124] width 112 height 17
type input "Kitchen"
click at [414, 96] on input "text" at bounding box center [433, 100] width 82 height 16
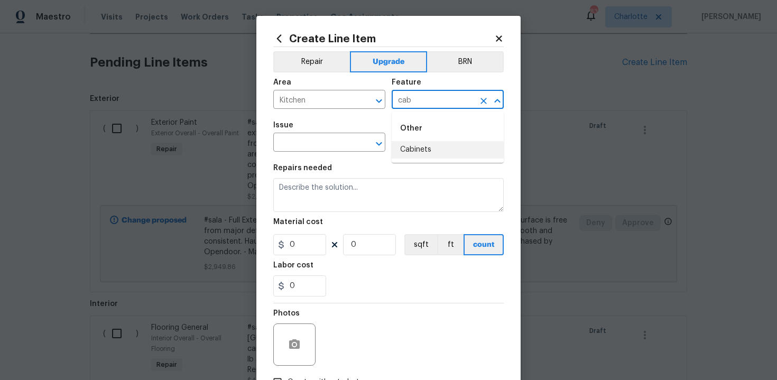
click at [423, 157] on li "Cabinets" at bounding box center [448, 149] width 112 height 17
type input "Cabinets"
click at [326, 147] on input "text" at bounding box center [314, 143] width 82 height 16
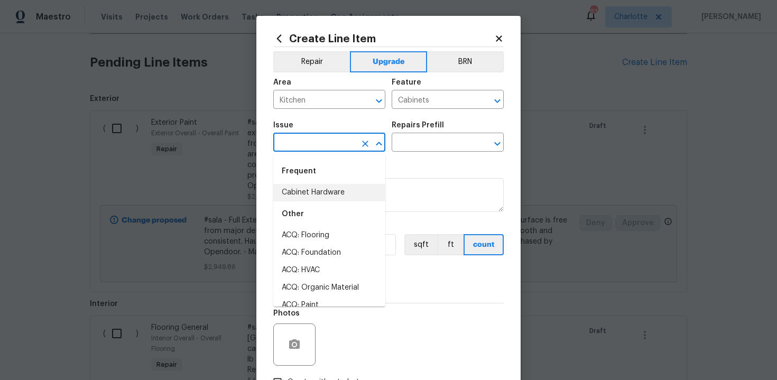
click at [327, 198] on li "Cabinet Hardware" at bounding box center [329, 192] width 112 height 17
type input "Cabinet Hardware"
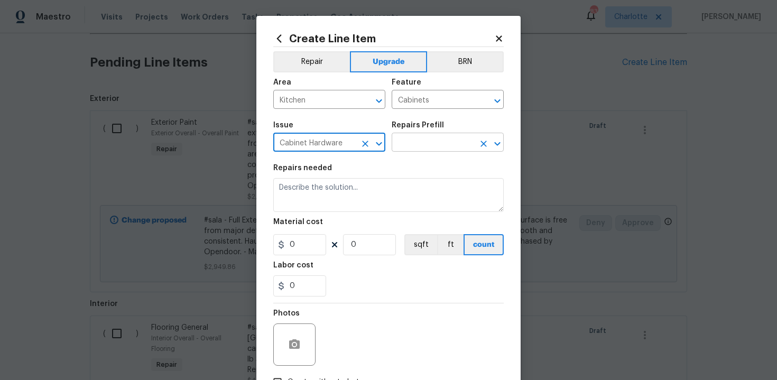
click at [444, 146] on input "text" at bounding box center [433, 143] width 82 height 16
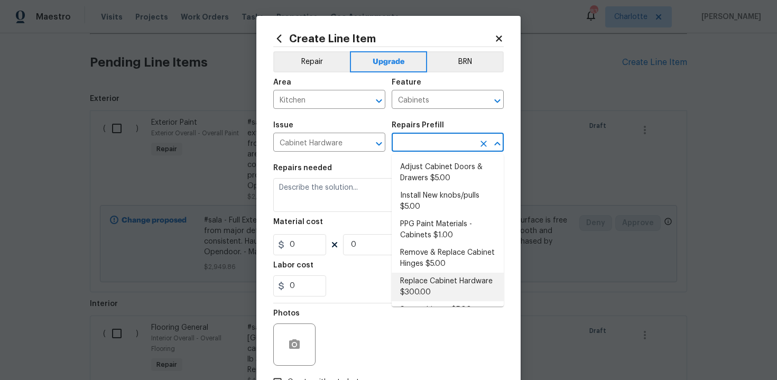
click at [437, 281] on li "Replace Cabinet Hardware $300.00" at bounding box center [448, 287] width 112 height 29
type input "Replace Cabinet Hardware $300.00"
type textarea "Replace cabinet hardware with new hinges and pulls. HPM to provide specs"
type input "300"
type input "1"
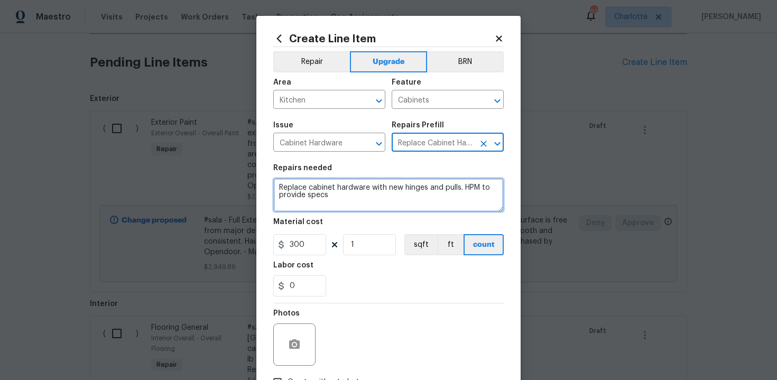
click at [277, 186] on textarea "Replace cabinet hardware with new hinges and pulls. HPM to provide specs" at bounding box center [388, 195] width 230 height 34
click at [374, 200] on textarea "#sala - Replace cabinet hardware with new hinges and pulls. HPM to provide specs" at bounding box center [388, 195] width 230 height 34
paste textarea "Optional/as needed"
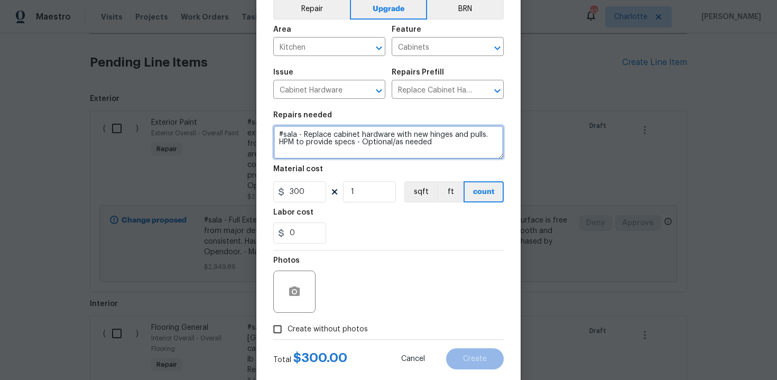
scroll to position [76, 0]
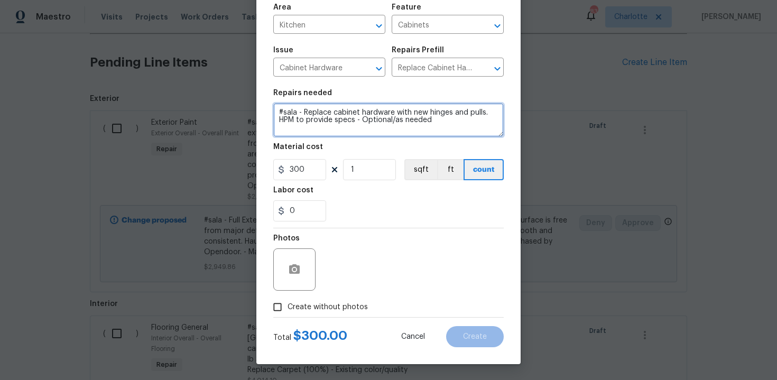
type textarea "#sala - Replace cabinet hardware with new hinges and pulls. HPM to provide spec…"
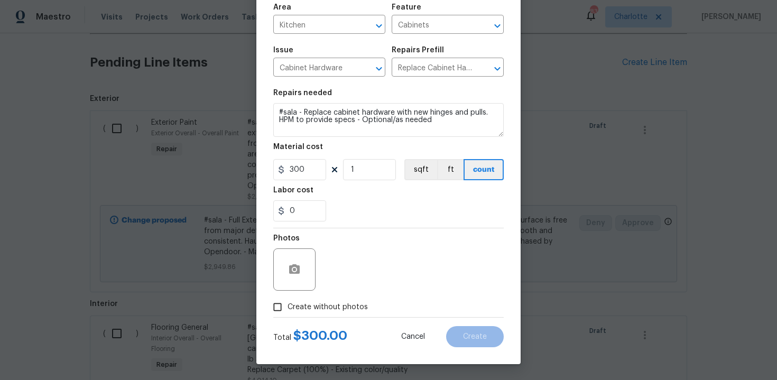
click at [330, 311] on span "Create without photos" at bounding box center [327, 307] width 80 height 11
click at [287, 311] on input "Create without photos" at bounding box center [277, 307] width 20 height 20
checkbox input "true"
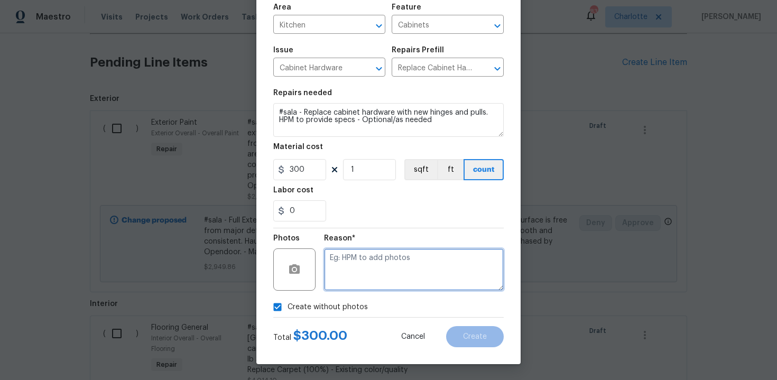
click at [369, 281] on textarea at bounding box center [414, 269] width 180 height 42
type textarea "n/a"
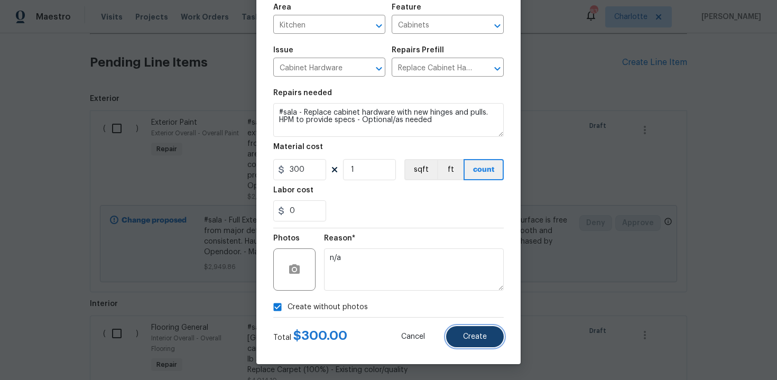
click at [489, 345] on button "Create" at bounding box center [475, 336] width 58 height 21
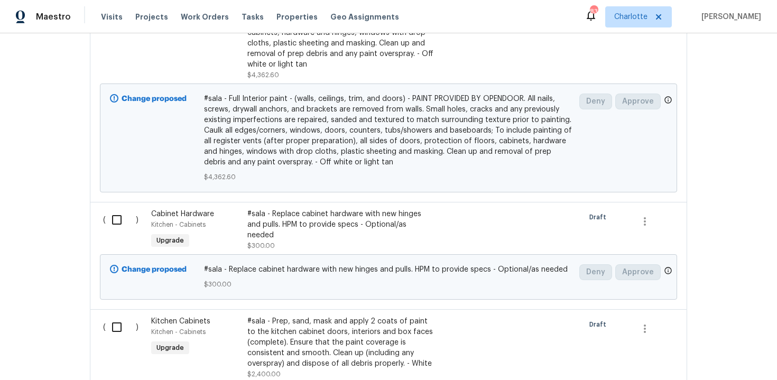
scroll to position [797, 0]
